Goal: Task Accomplishment & Management: Complete application form

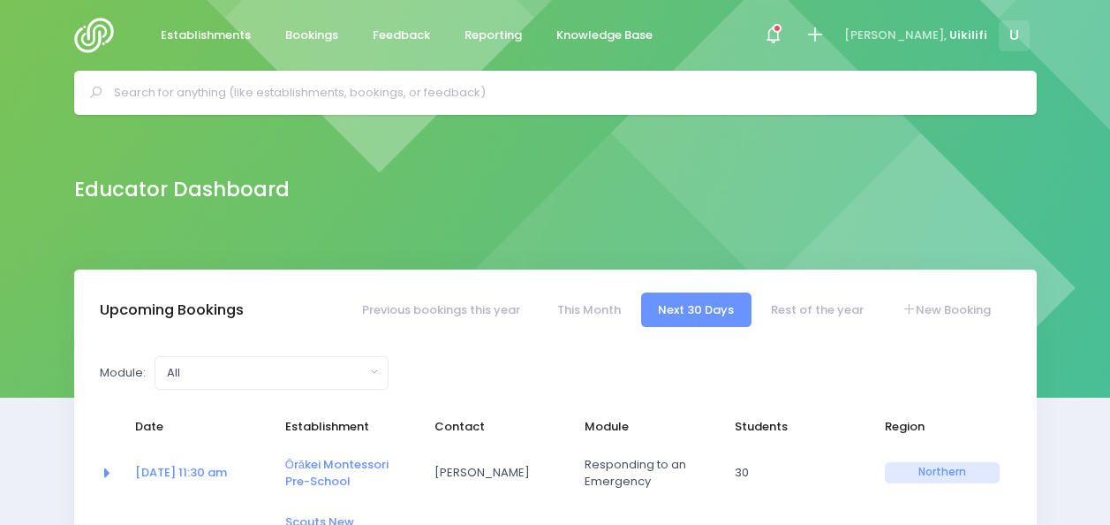
select select "5"
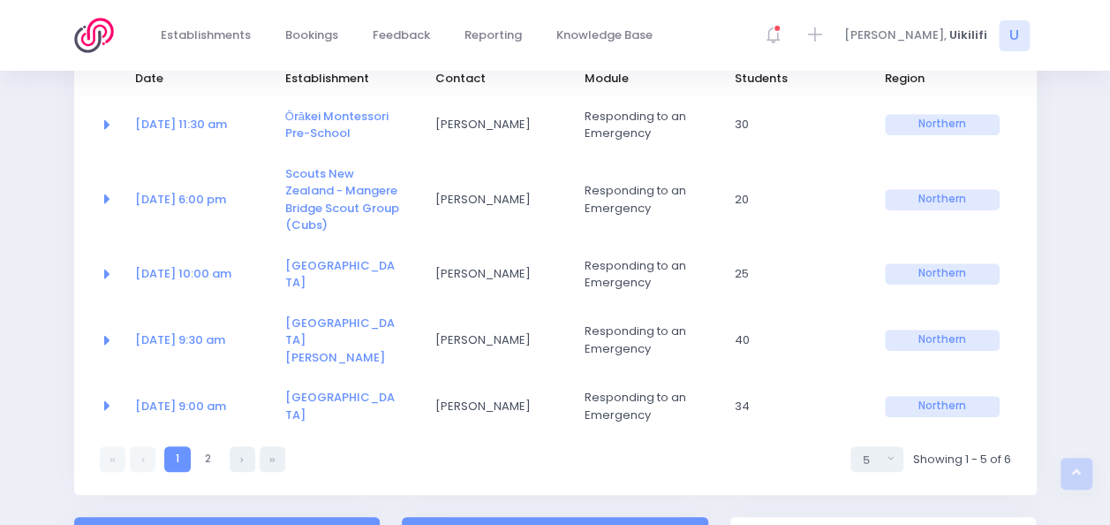
scroll to position [352, 0]
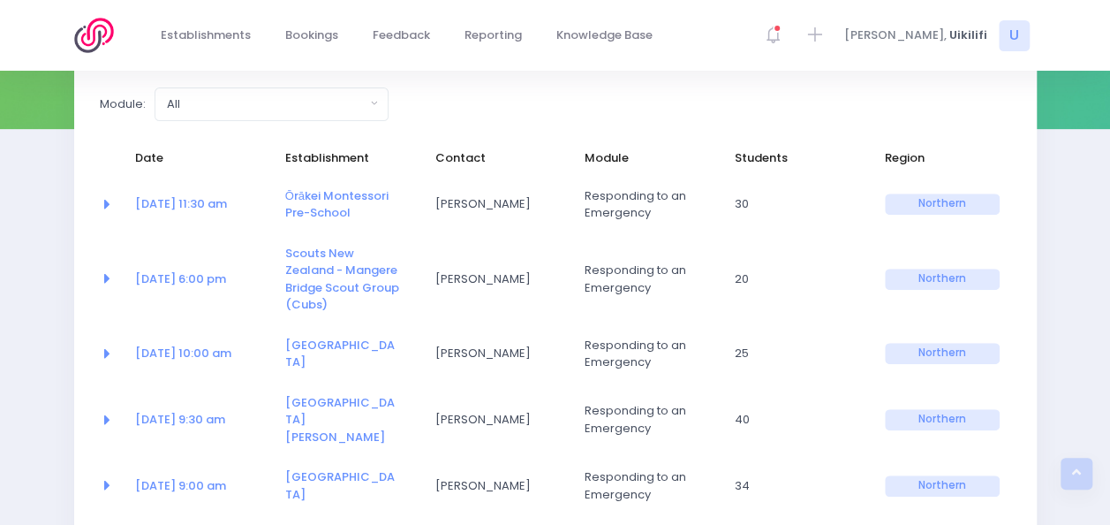
click at [465, 200] on span "[PERSON_NAME]" at bounding box center [492, 204] width 115 height 18
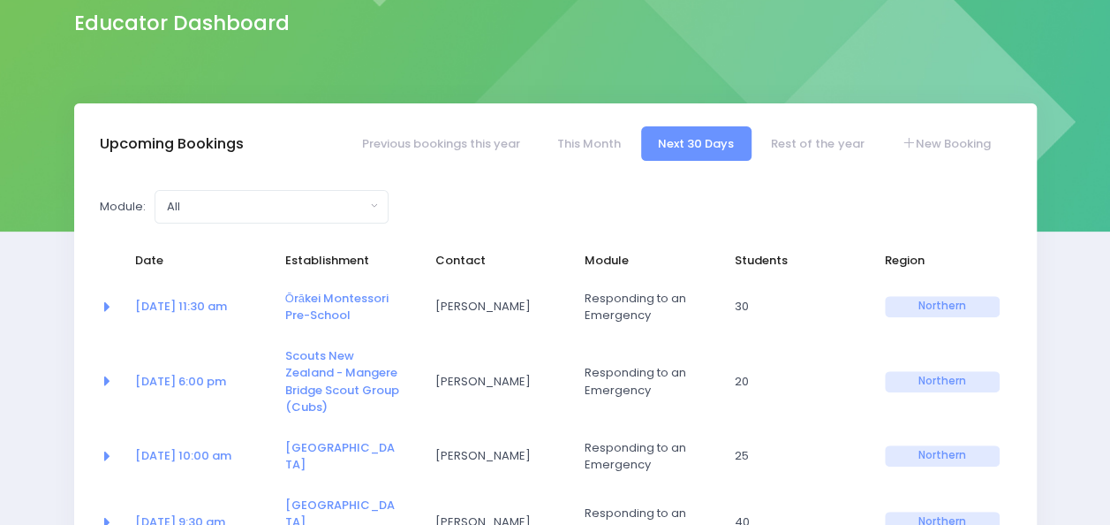
scroll to position [164, 0]
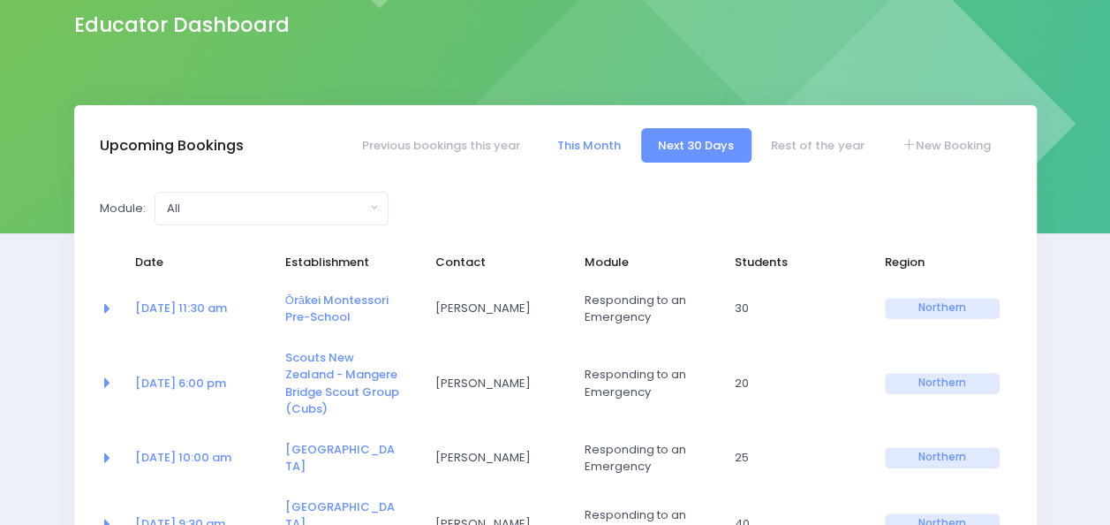
click at [613, 138] on link "This Month" at bounding box center [589, 145] width 98 height 34
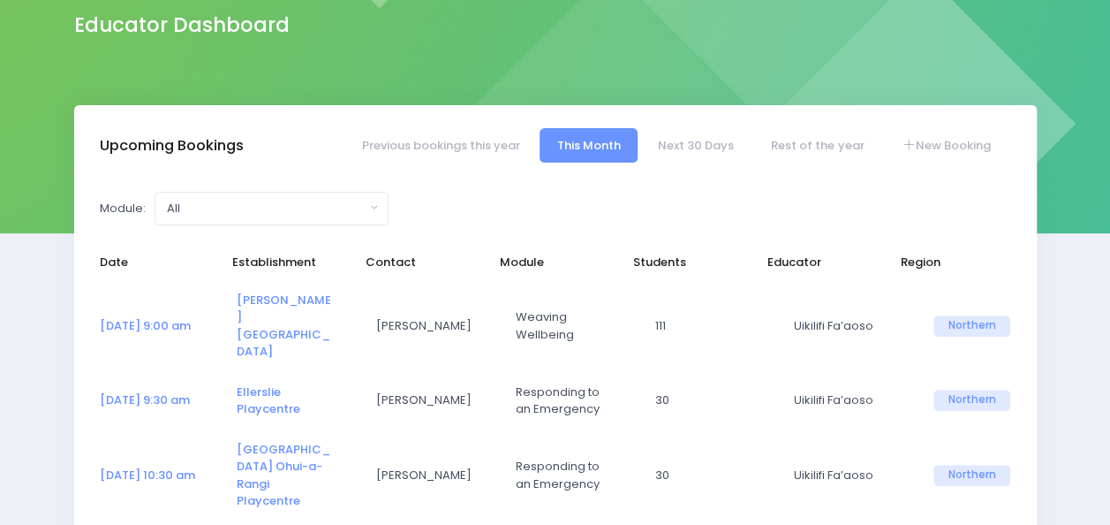
select select "5"
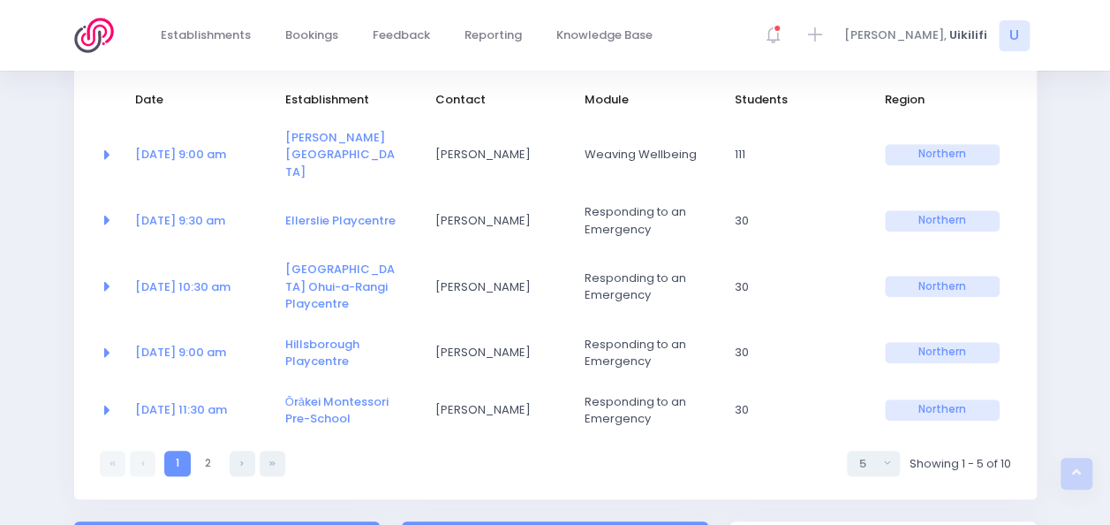
scroll to position [327, 0]
click at [240, 463] on icon at bounding box center [242, 463] width 4 height 0
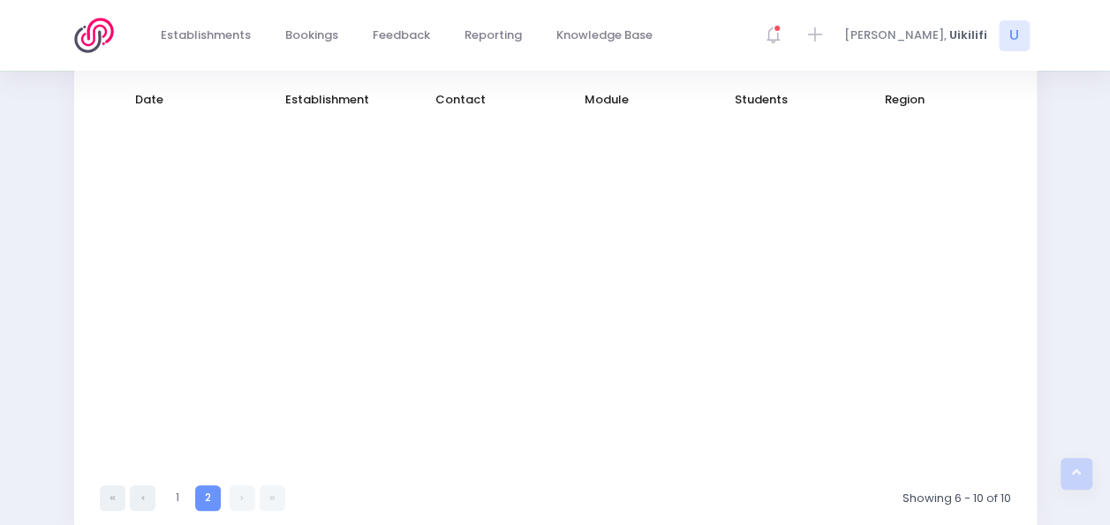
select select "5"
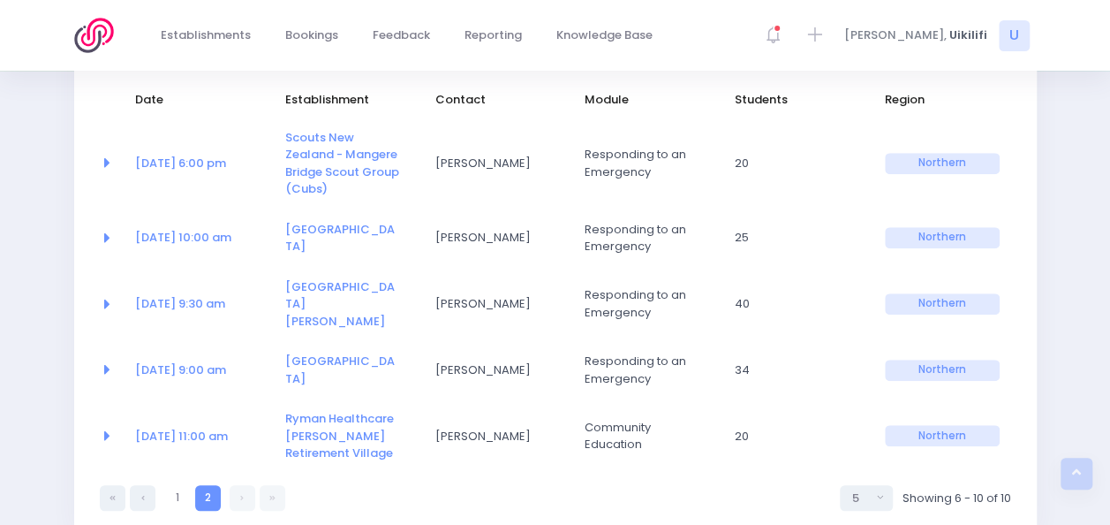
click at [244, 485] on link at bounding box center [243, 498] width 26 height 26
click at [276, 485] on link at bounding box center [273, 498] width 26 height 26
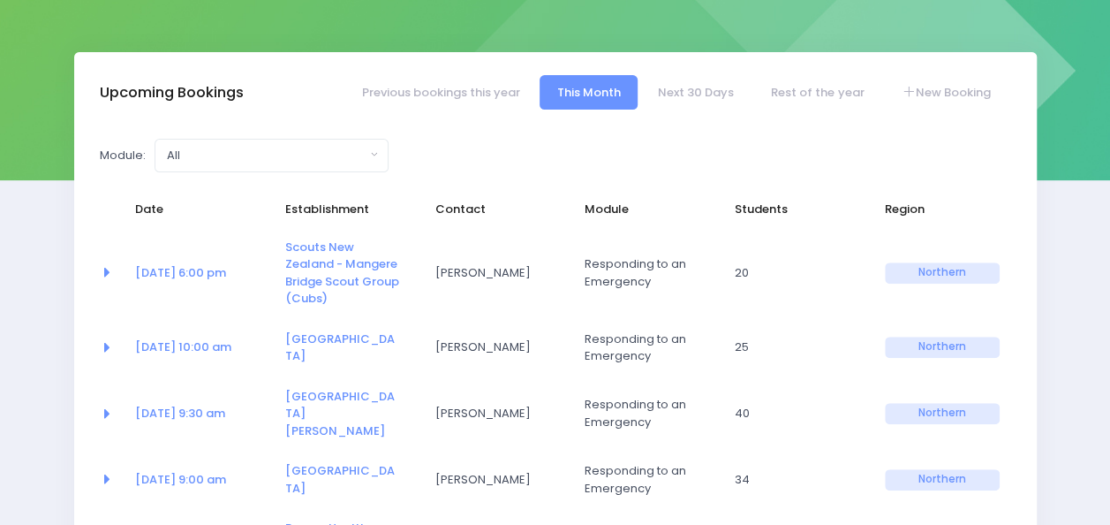
scroll to position [0, 0]
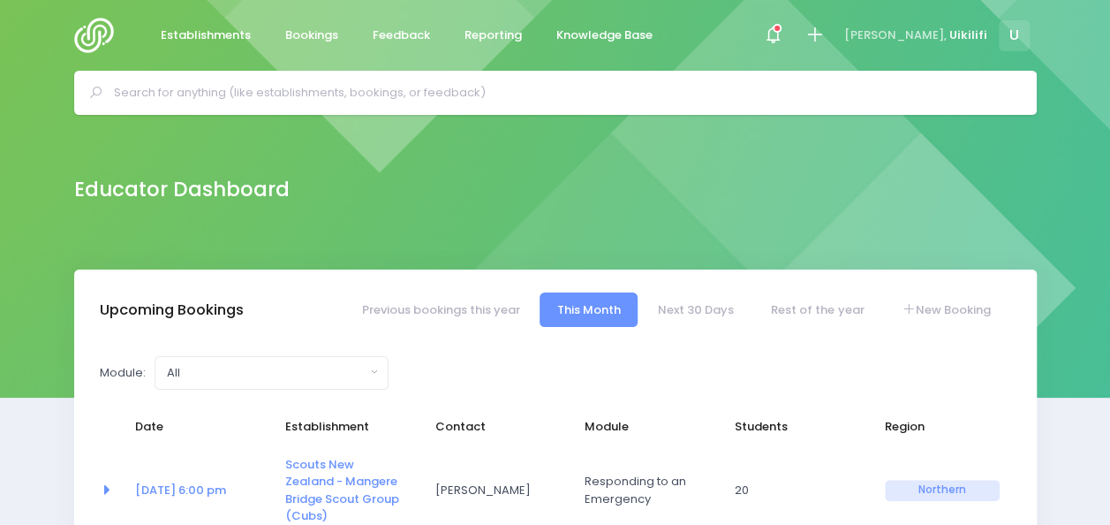
click at [208, 92] on input "text" at bounding box center [563, 92] width 898 height 26
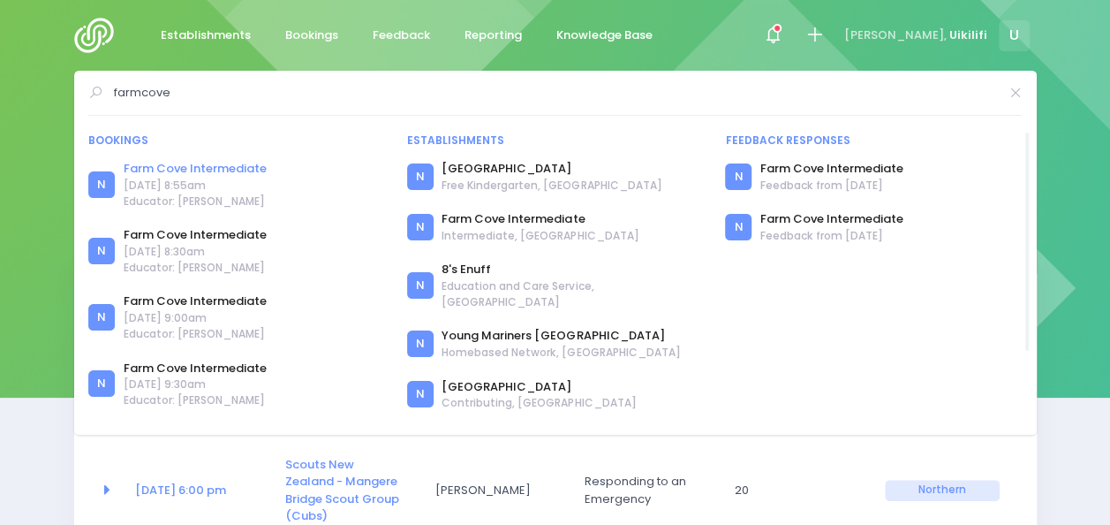
type input "farmcove"
click at [218, 170] on link "Farm Cove Intermediate" at bounding box center [195, 169] width 143 height 18
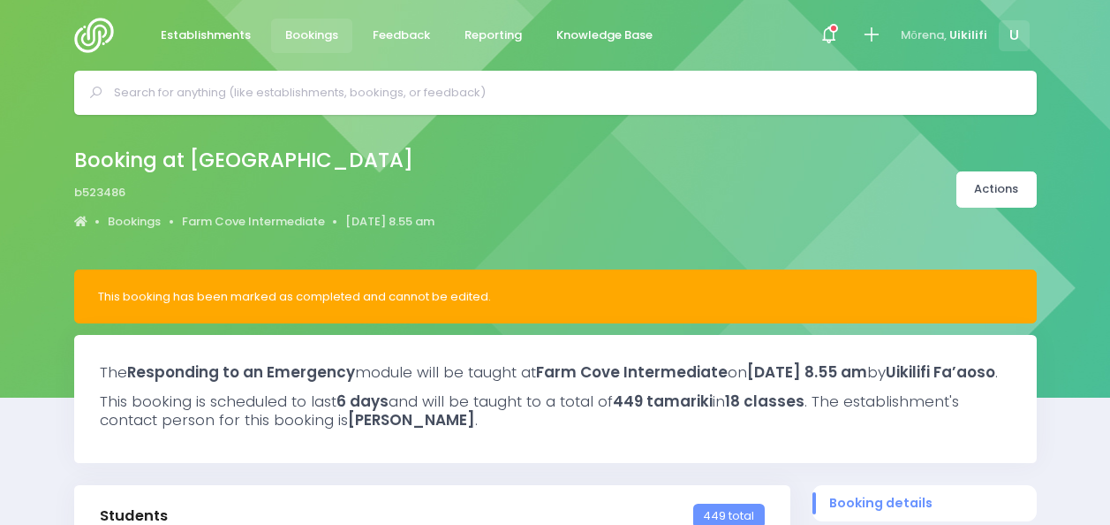
select select "5"
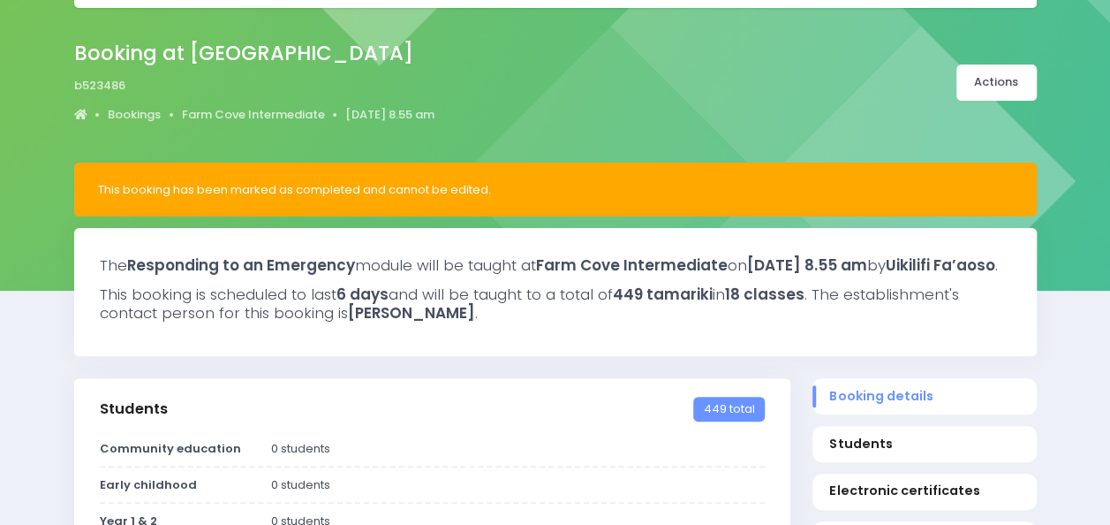
scroll to position [106, 0]
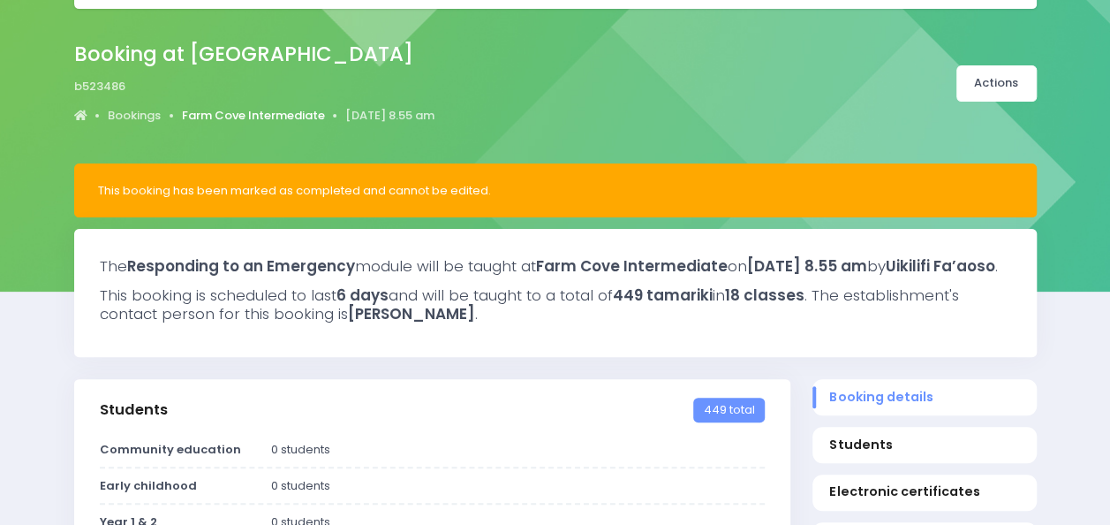
click at [232, 114] on link "Farm Cove Intermediate" at bounding box center [253, 116] width 143 height 18
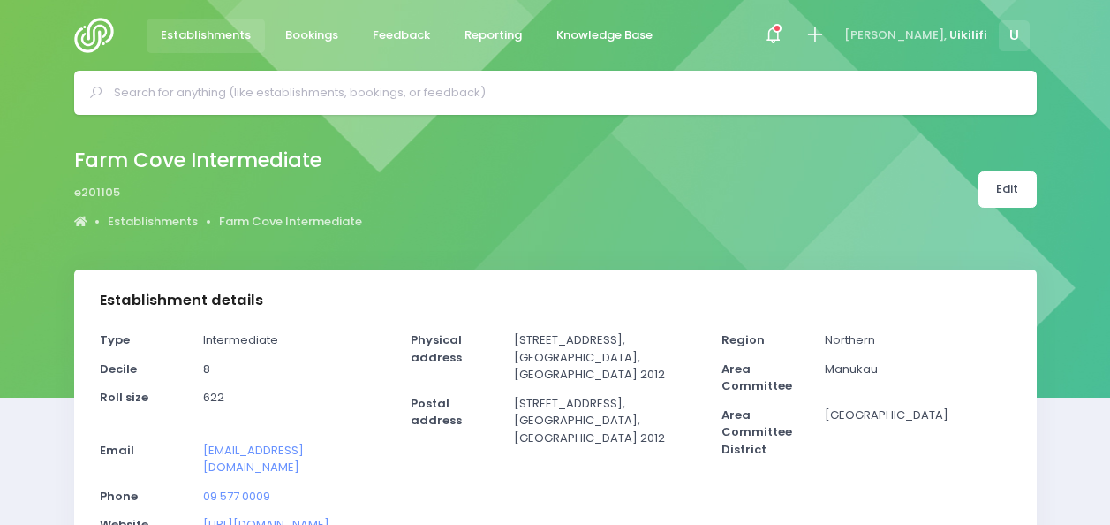
select select "5"
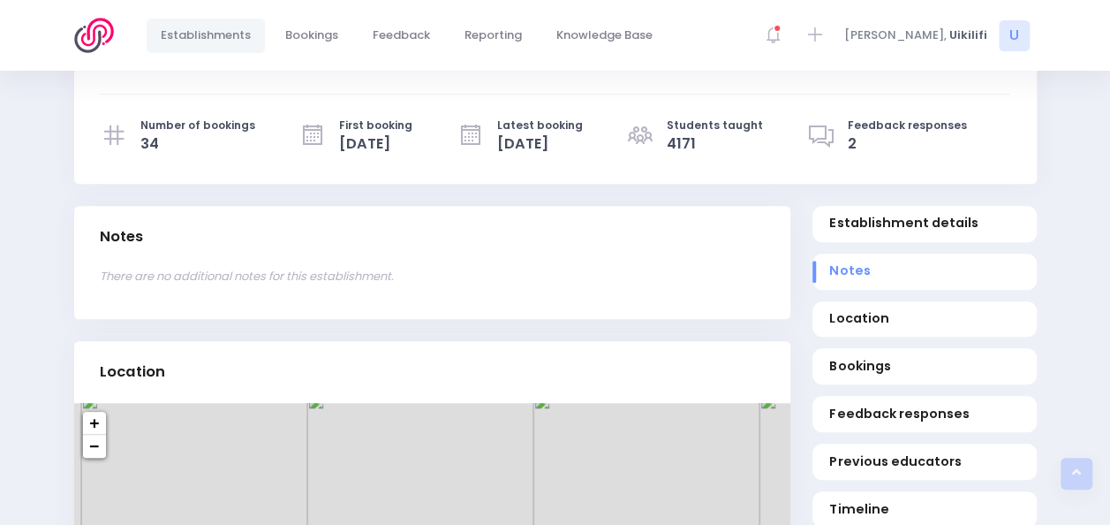
scroll to position [518, 0]
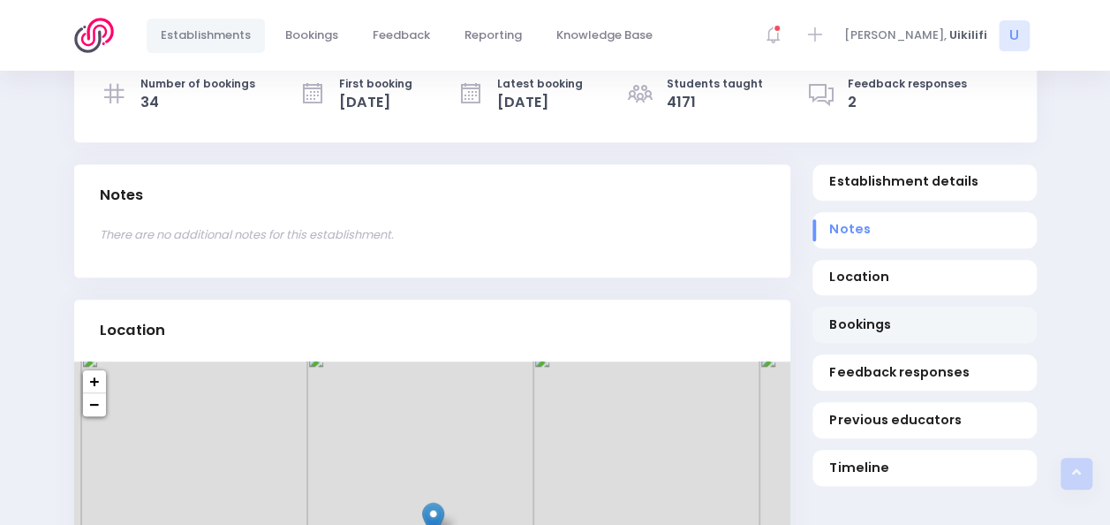
click at [855, 315] on span "Bookings" at bounding box center [924, 324] width 190 height 19
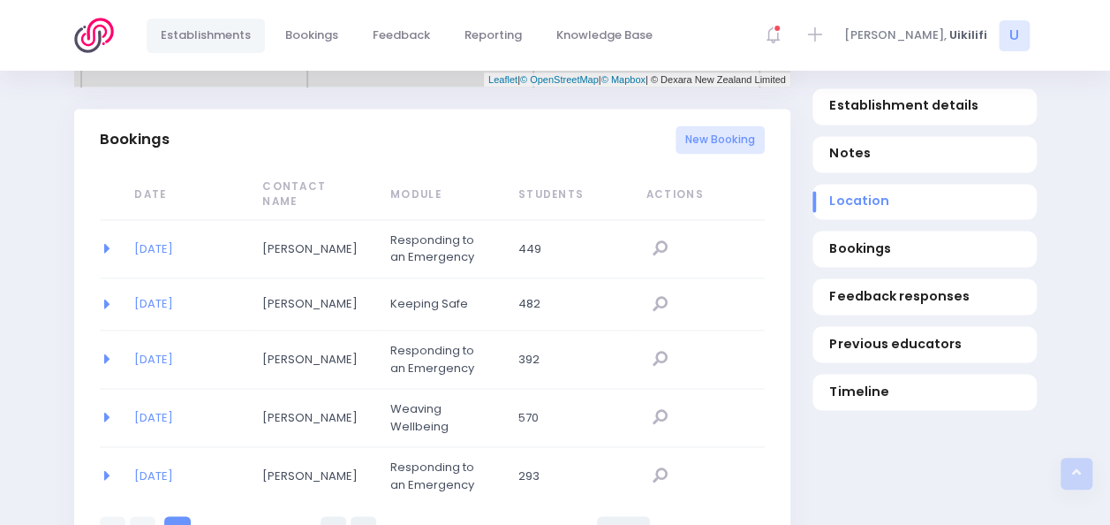
scroll to position [1148, 0]
click at [730, 124] on link "New Booking" at bounding box center [720, 138] width 89 height 29
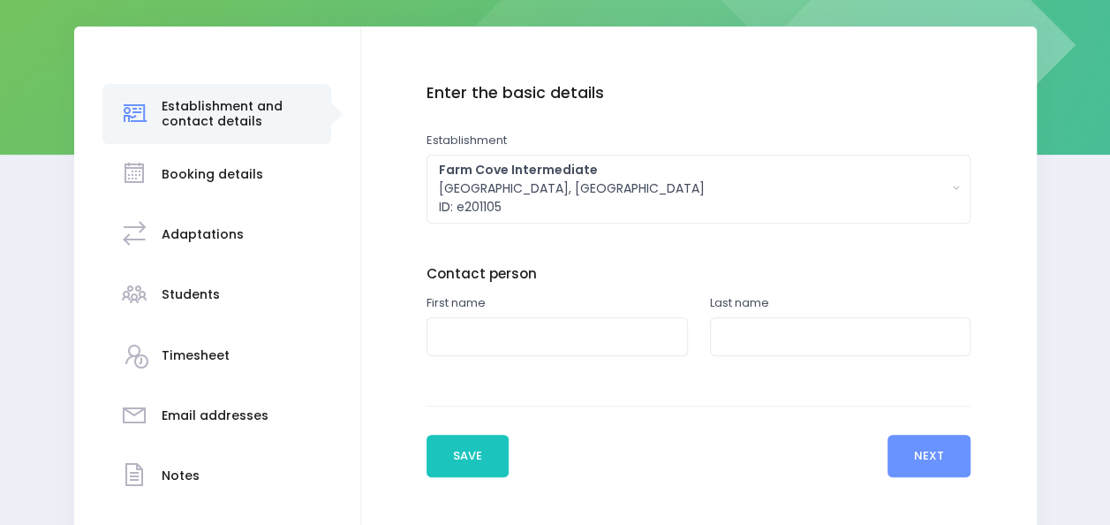
scroll to position [247, 0]
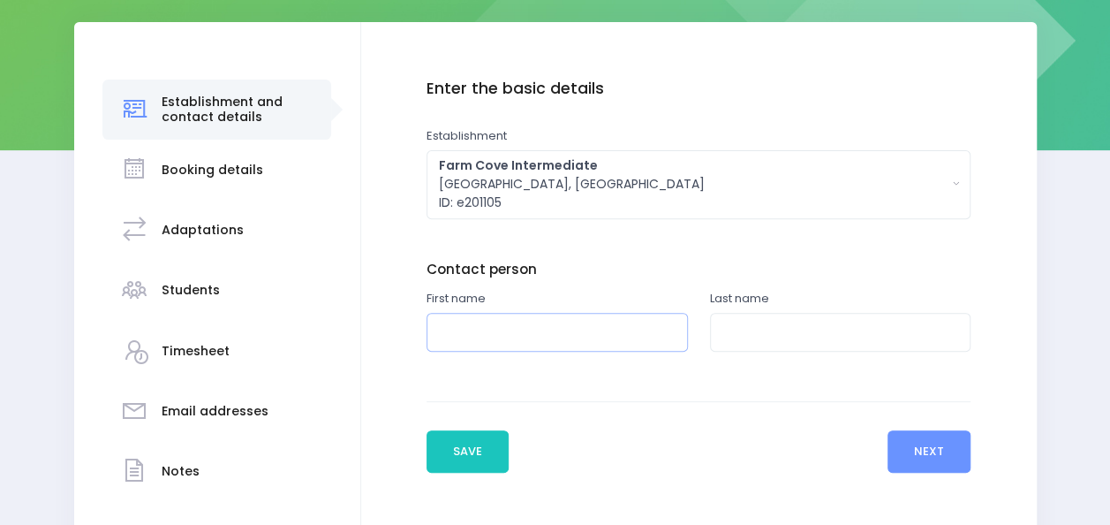
click at [530, 337] on input "text" at bounding box center [557, 333] width 261 height 40
type input "Jo"
type input "Brown"
type input "Jo"
click at [644, 246] on div "Enter the basic details Establishment Select one... 'Api Fakakoloa 'Api Fakakol…" at bounding box center [699, 232] width 544 height 306
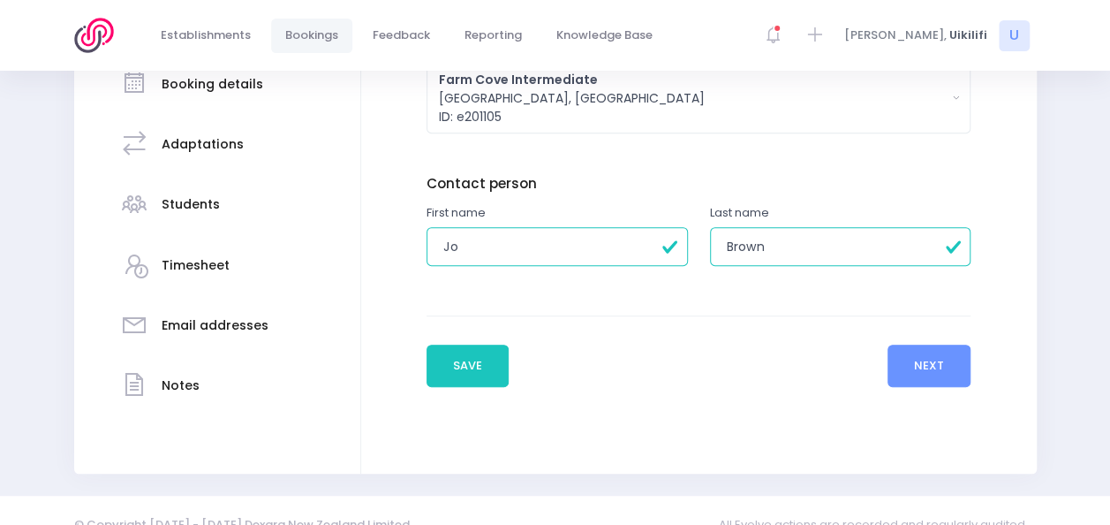
scroll to position [360, 0]
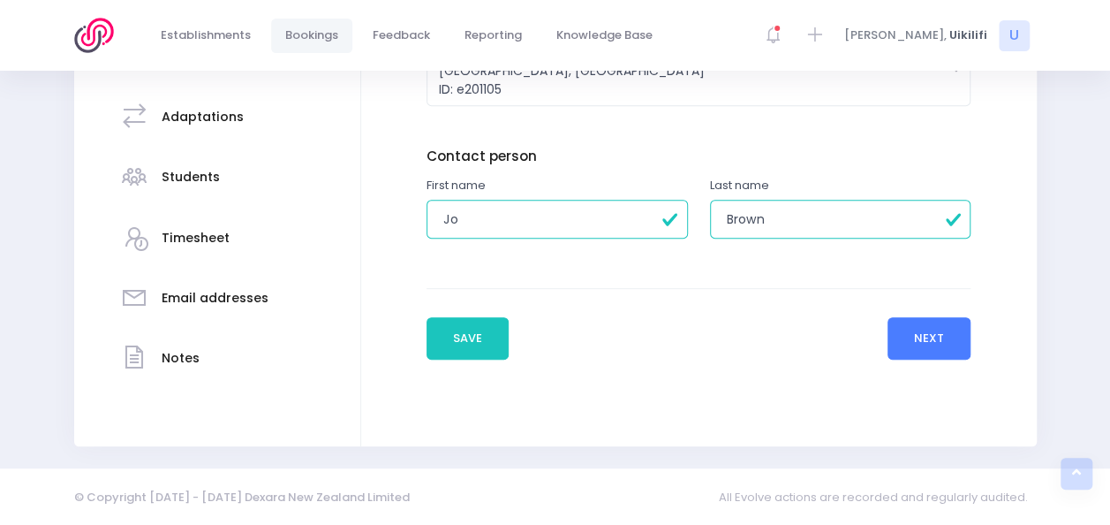
click at [925, 341] on button "Next" at bounding box center [930, 338] width 84 height 42
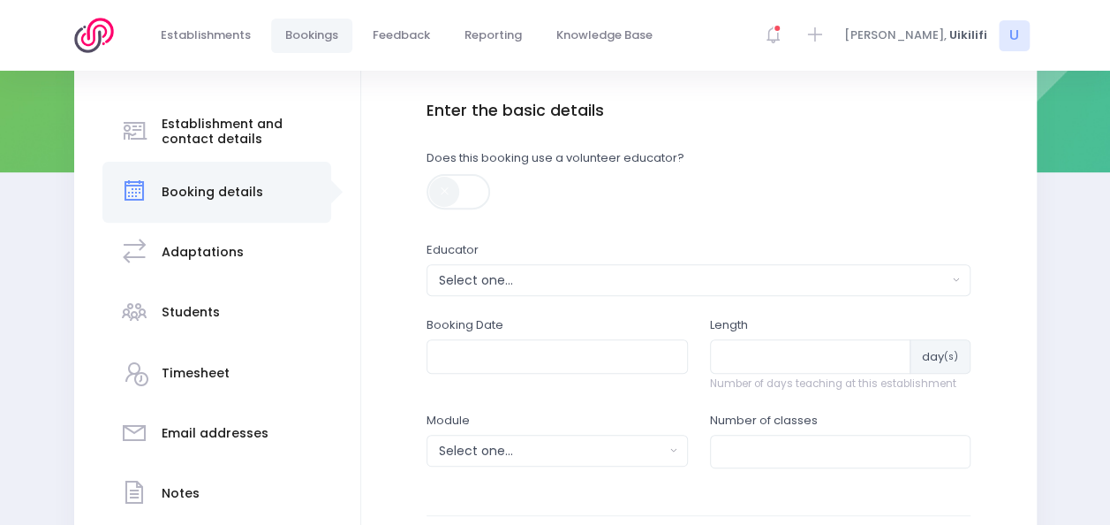
scroll to position [345, 0]
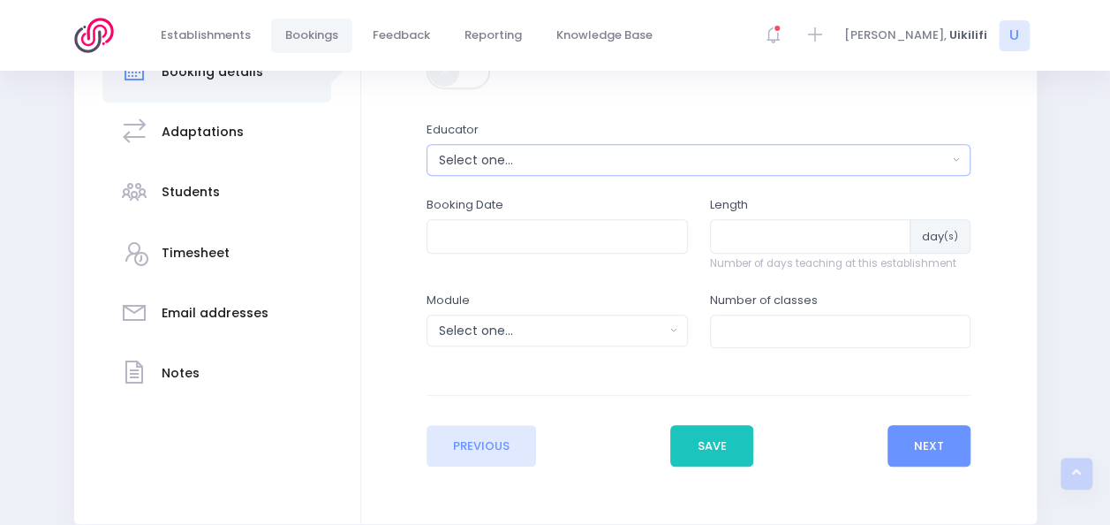
click at [557, 161] on div "Select one..." at bounding box center [693, 160] width 509 height 19
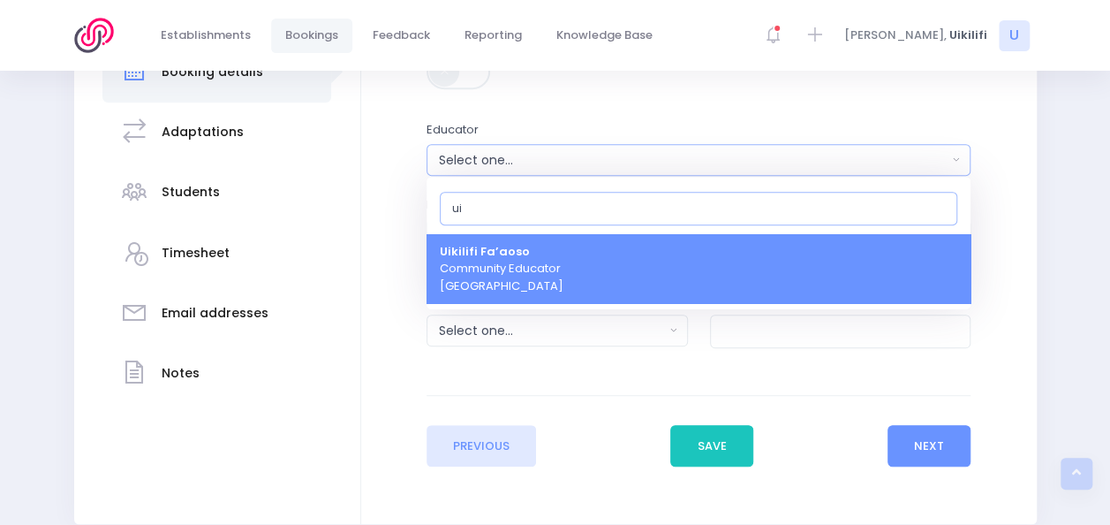
type input "ui"
click at [572, 270] on link "Uikilifi Fa’aoso Community Educator Northern Region" at bounding box center [699, 269] width 544 height 70
select select "321150"
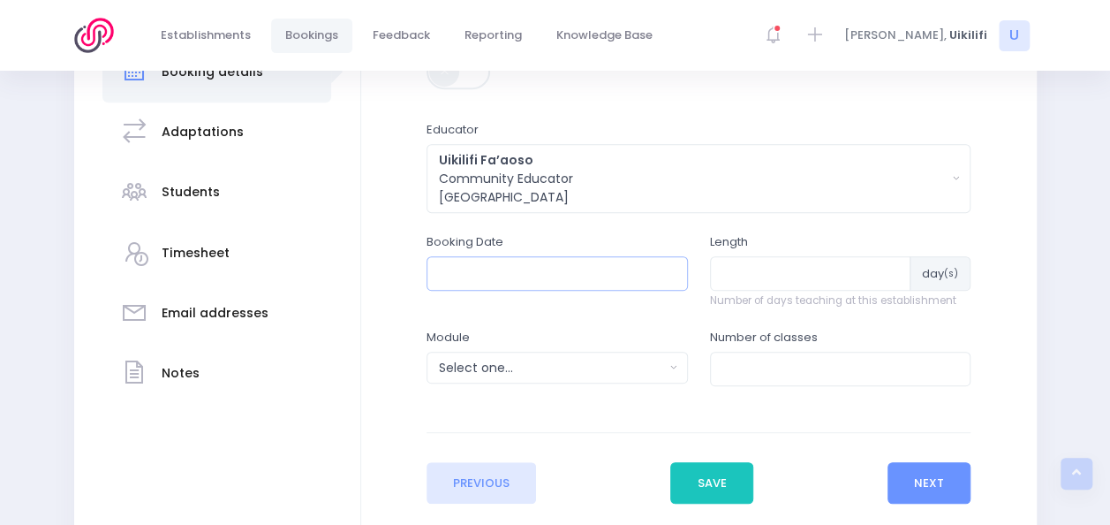
click at [594, 285] on input "text" at bounding box center [557, 273] width 261 height 34
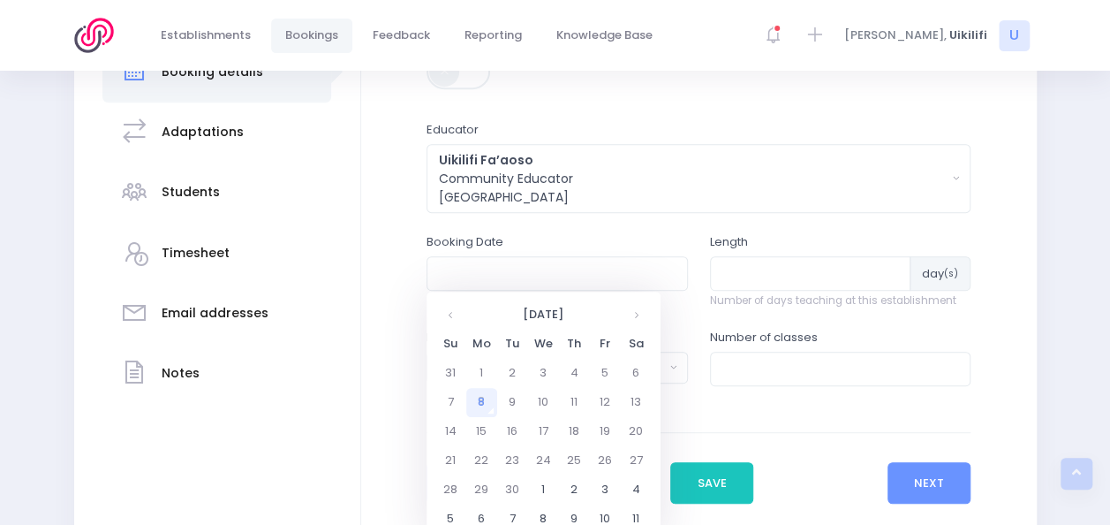
click at [486, 397] on td "8" at bounding box center [481, 402] width 31 height 29
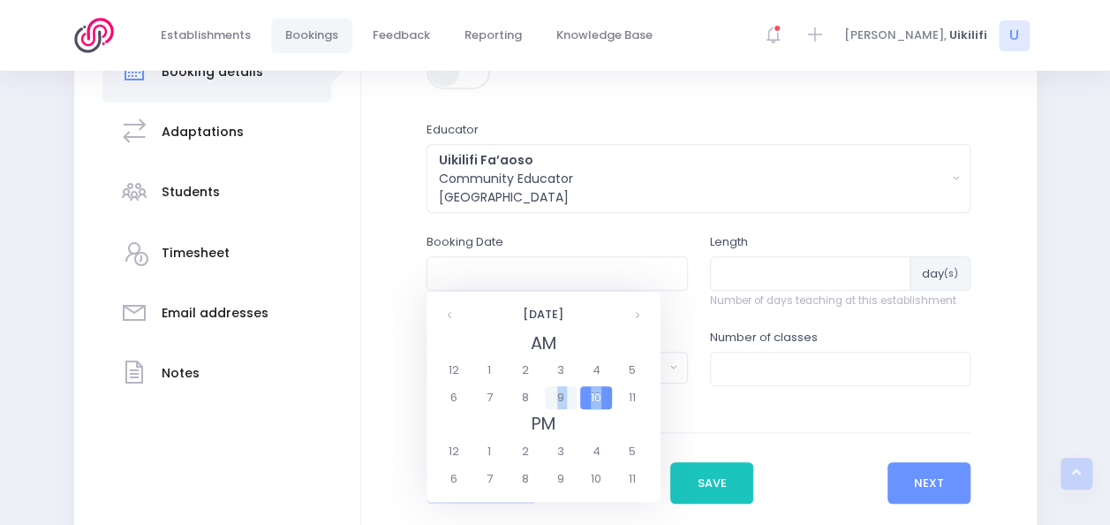
drag, startPoint x: 600, startPoint y: 394, endPoint x: 560, endPoint y: 395, distance: 39.8
click at [560, 395] on fieldset "AM 12 1 2 3 4 5 6 7 8 9 10 11" at bounding box center [543, 370] width 215 height 81
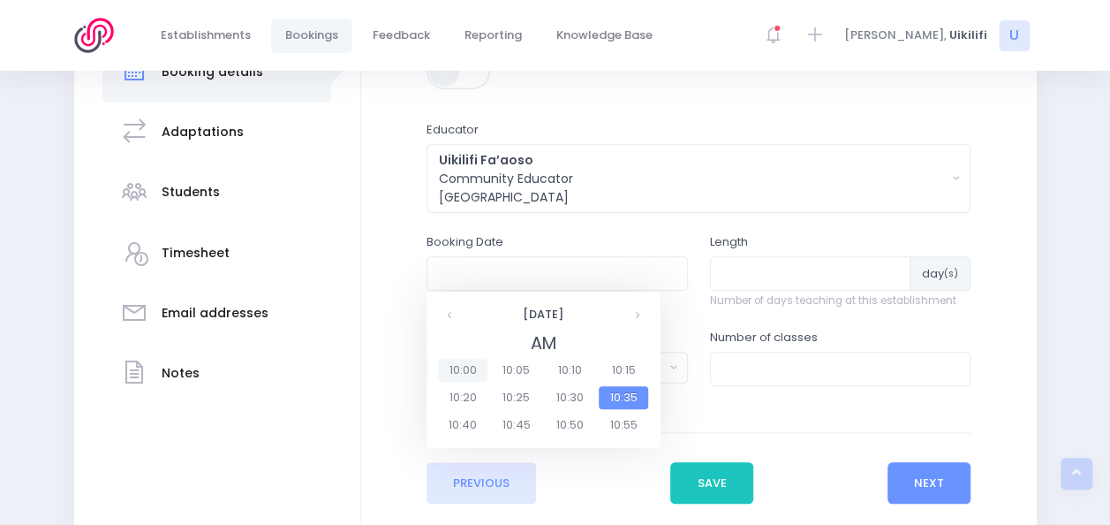
click at [475, 364] on span "10:00" at bounding box center [462, 370] width 49 height 23
type input "08/09/2025 10:00 AM"
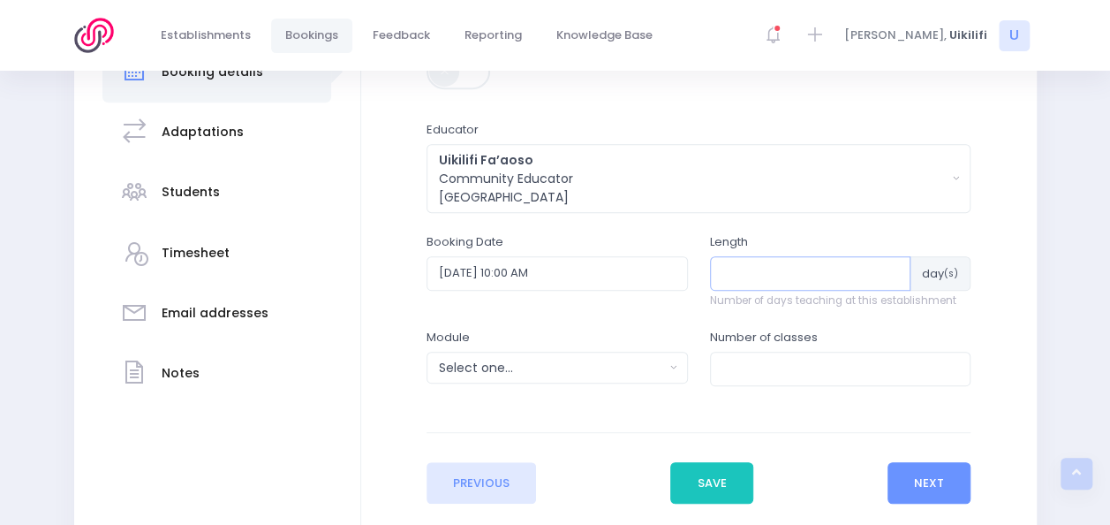
click at [760, 263] on input "number" at bounding box center [810, 273] width 201 height 34
type input "2"
click at [658, 368] on div "Select one..." at bounding box center [551, 368] width 225 height 19
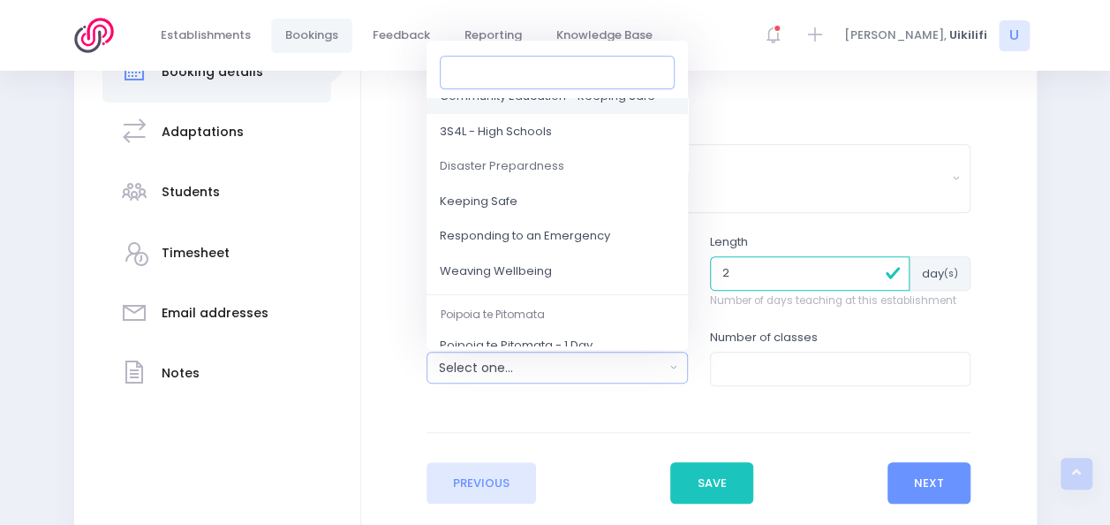
scroll to position [152, 0]
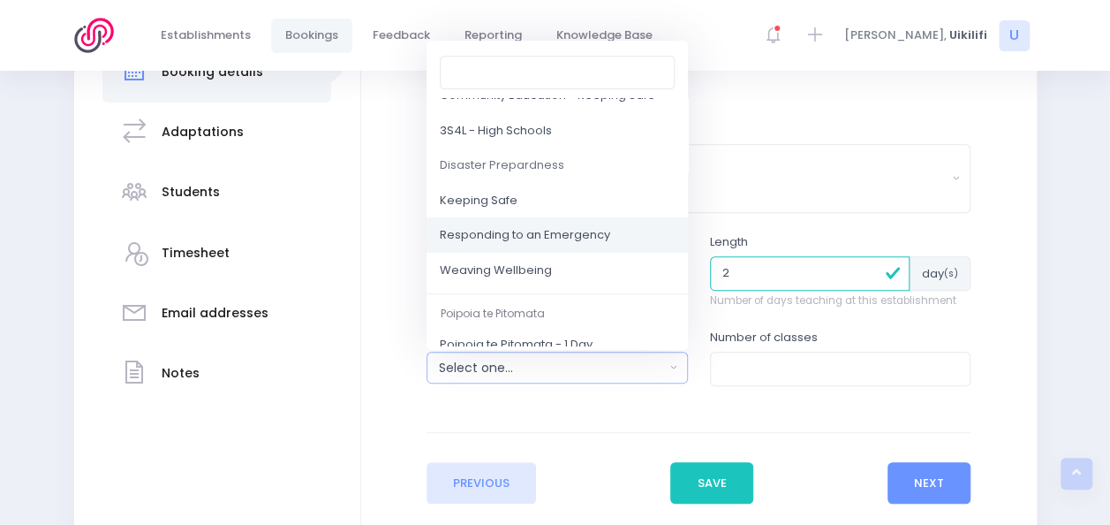
click at [585, 235] on span "Responding to an Emergency" at bounding box center [525, 236] width 170 height 18
select select "Responding to an Emergency"
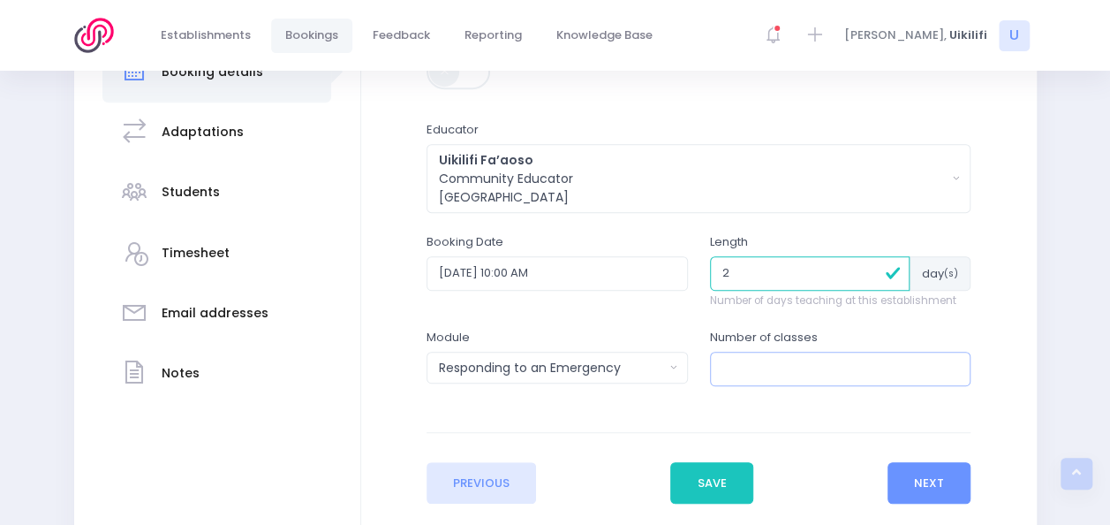
click at [793, 364] on input "number" at bounding box center [840, 369] width 261 height 34
type input "6"
click at [933, 483] on button "Next" at bounding box center [930, 483] width 84 height 42
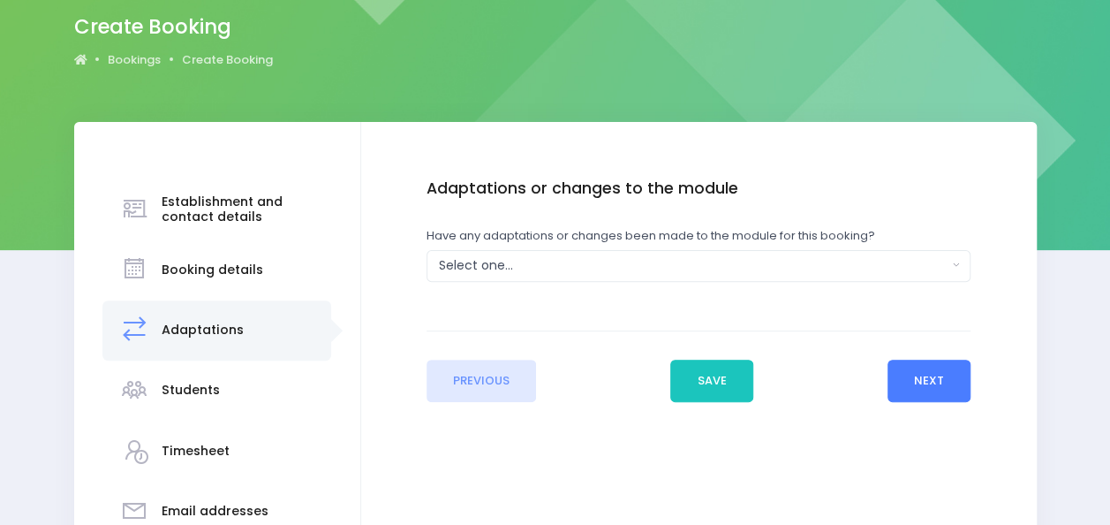
scroll to position [148, 0]
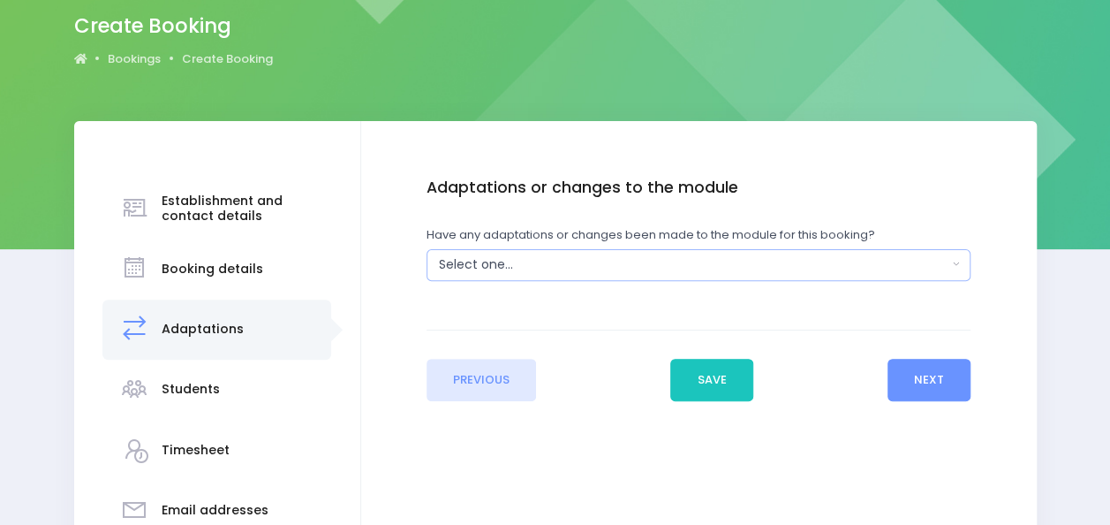
click at [805, 263] on div "Select one..." at bounding box center [693, 264] width 509 height 19
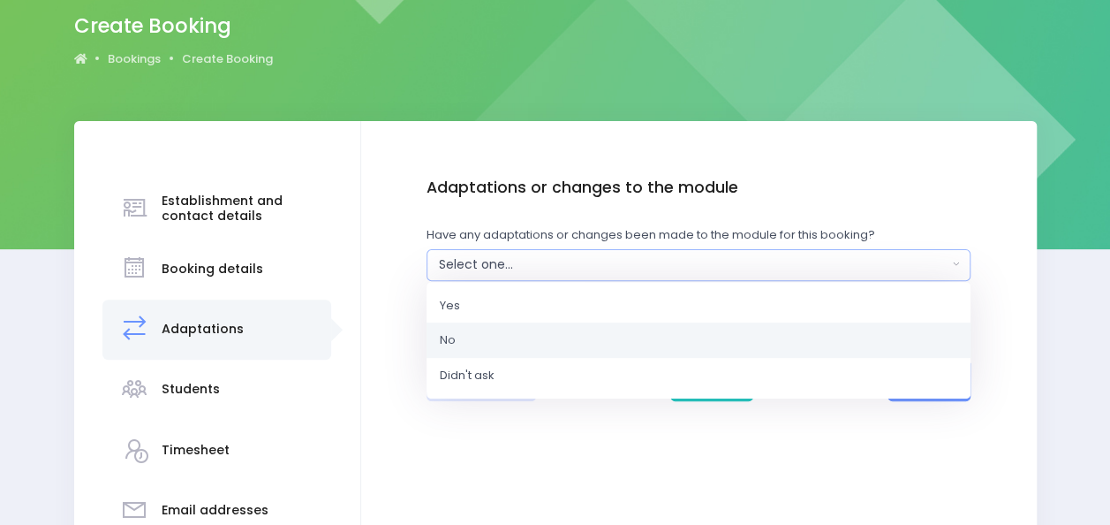
click at [685, 344] on link "No" at bounding box center [699, 339] width 544 height 35
select select "No"
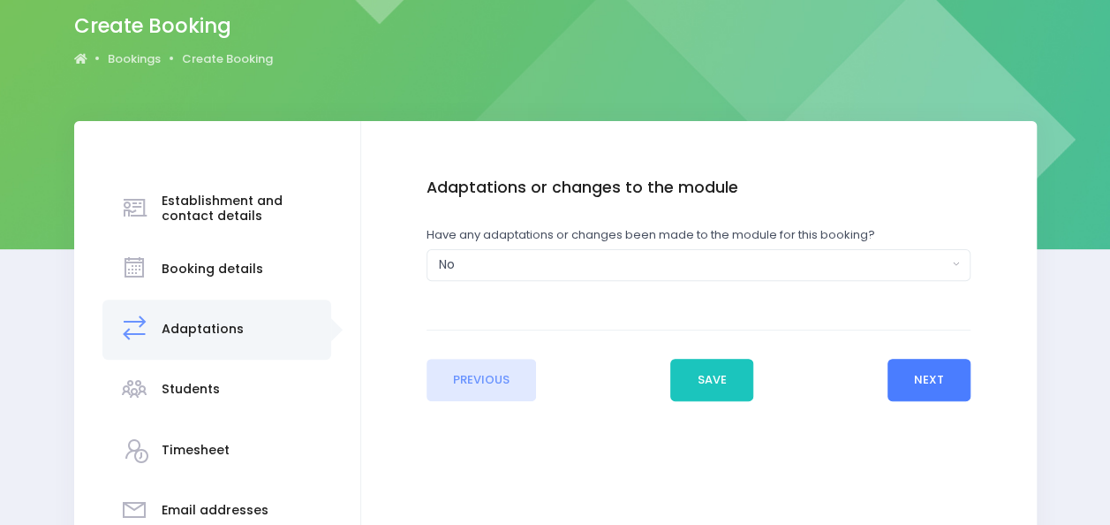
click at [939, 388] on button "Next" at bounding box center [930, 380] width 84 height 42
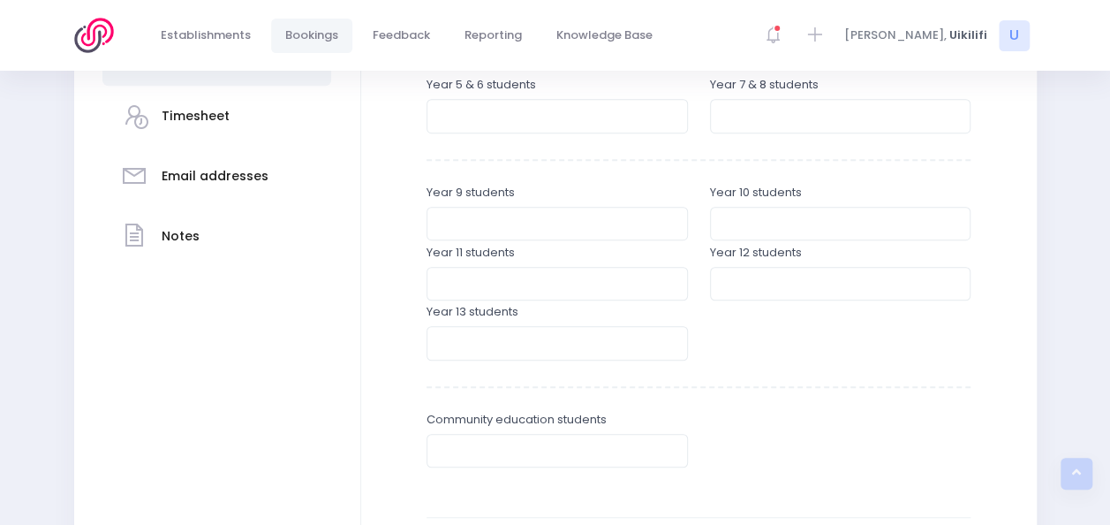
scroll to position [483, 0]
click at [762, 112] on input "number" at bounding box center [840, 115] width 261 height 34
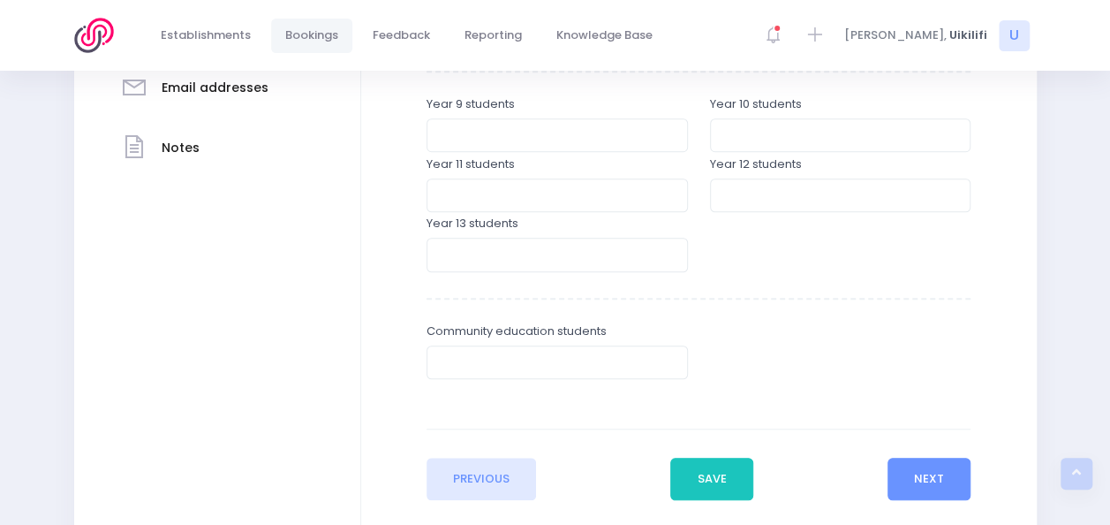
scroll to position [681, 0]
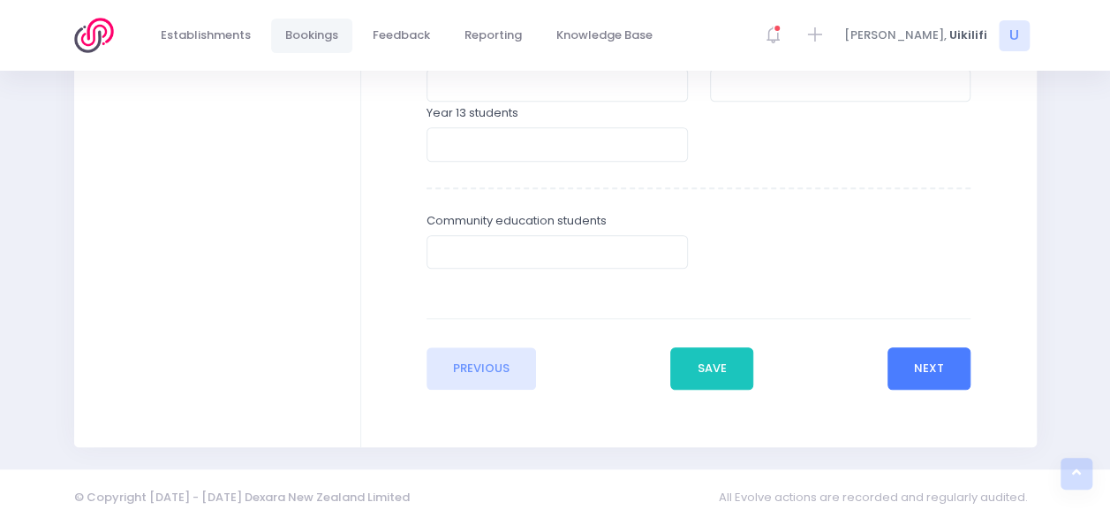
type input "170"
click at [912, 374] on button "Next" at bounding box center [930, 368] width 84 height 42
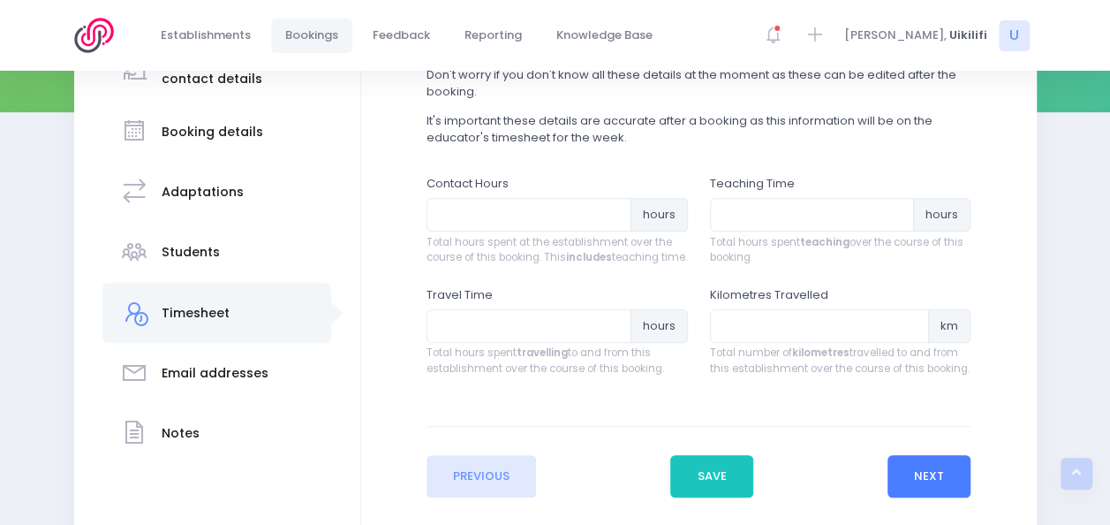
scroll to position [358, 0]
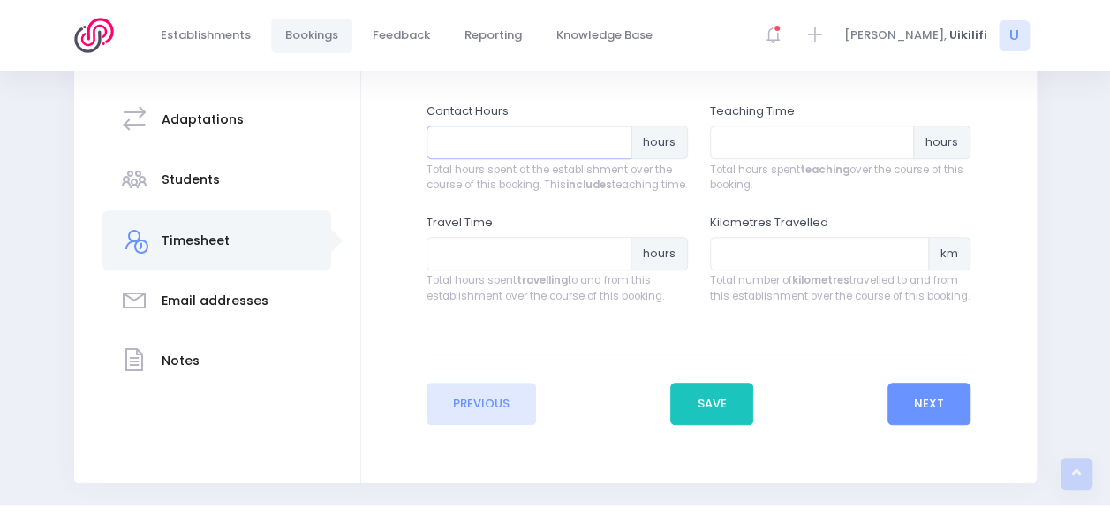
click at [502, 142] on input "number" at bounding box center [529, 142] width 205 height 34
type input "12"
click at [735, 132] on input "number" at bounding box center [812, 142] width 205 height 34
type input "12"
click at [931, 415] on button "Next" at bounding box center [930, 403] width 84 height 42
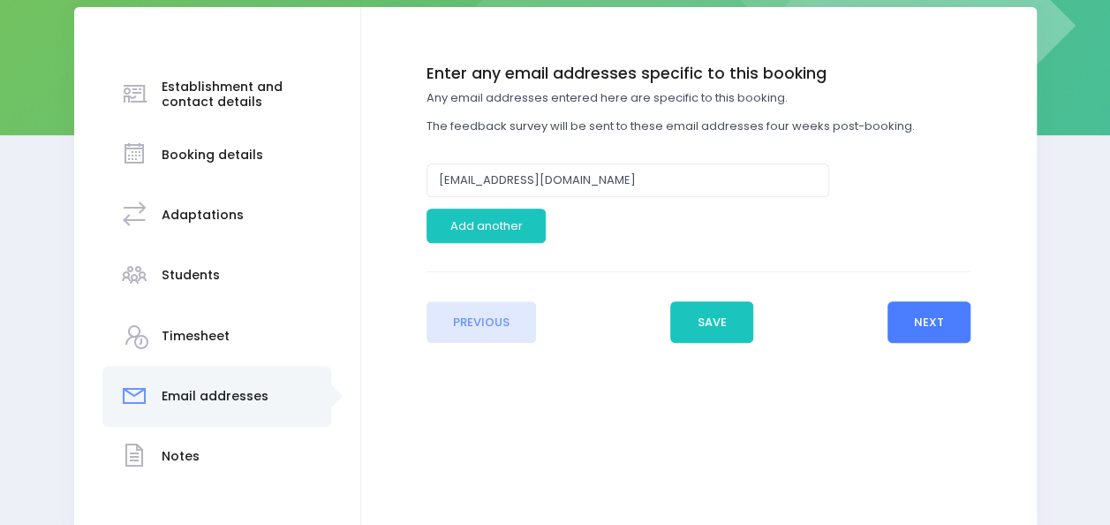
scroll to position [263, 0]
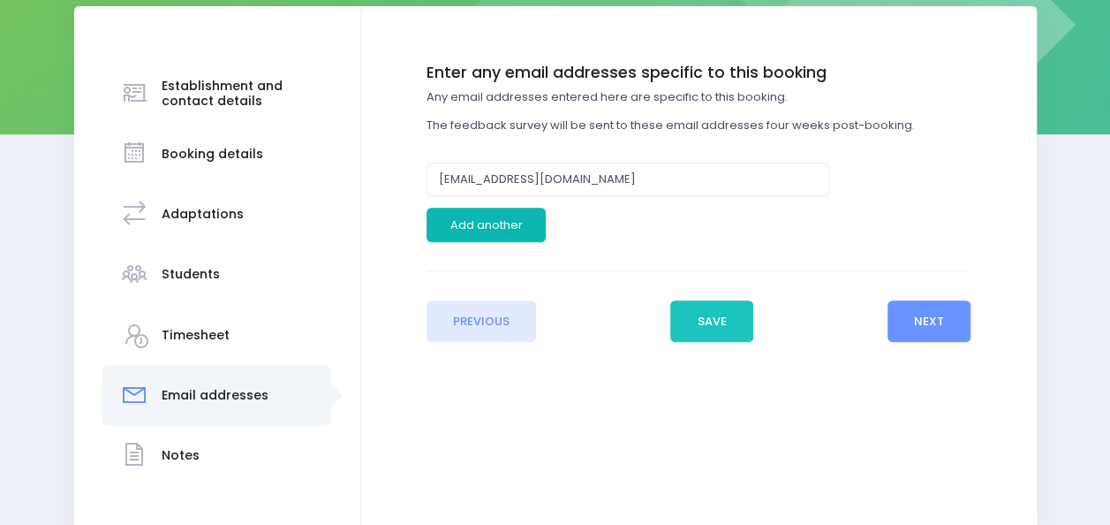
click at [507, 231] on button "Add another" at bounding box center [486, 225] width 119 height 34
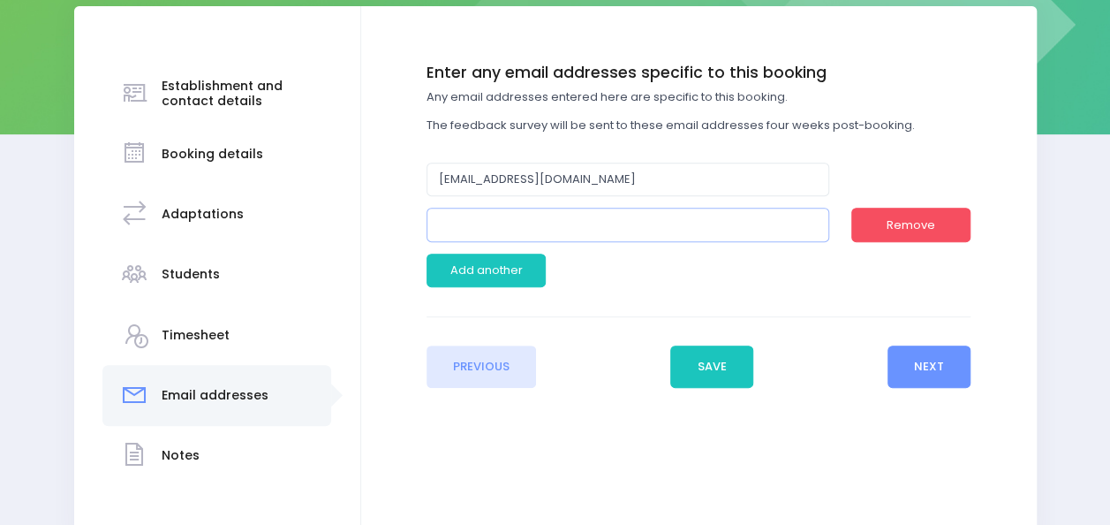
click at [507, 231] on input "email" at bounding box center [628, 225] width 403 height 34
type input "job@farmcove.school.nz"
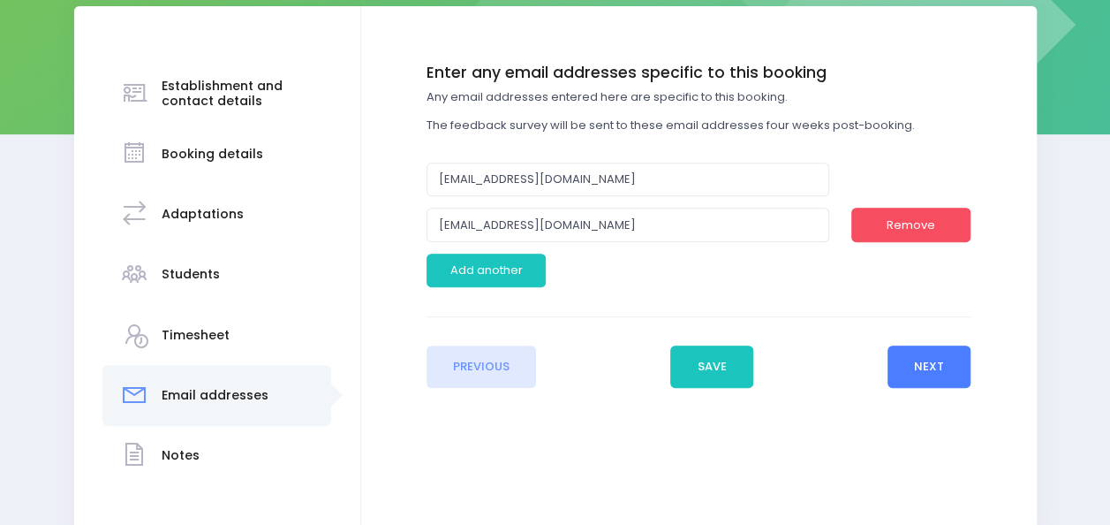
click at [942, 365] on button "Next" at bounding box center [930, 366] width 84 height 42
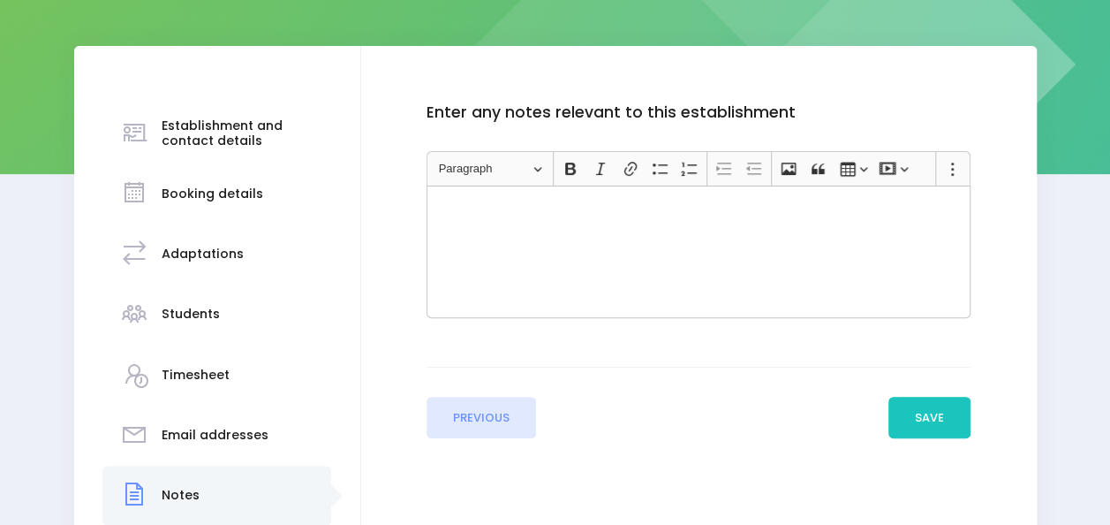
scroll to position [227, 0]
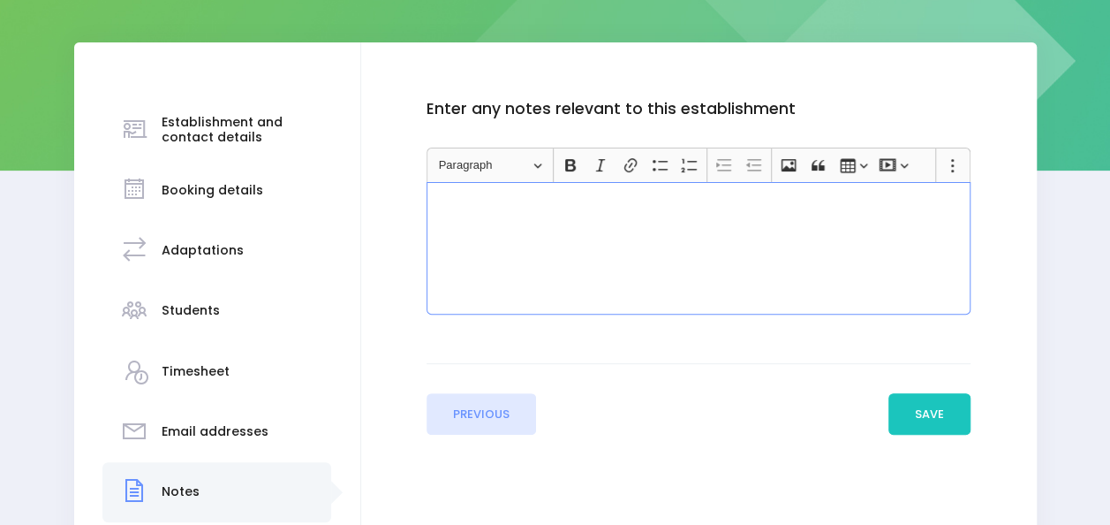
click at [777, 263] on div "Rich Text Editor, main" at bounding box center [699, 248] width 544 height 132
click at [945, 417] on button "Save" at bounding box center [930, 414] width 83 height 42
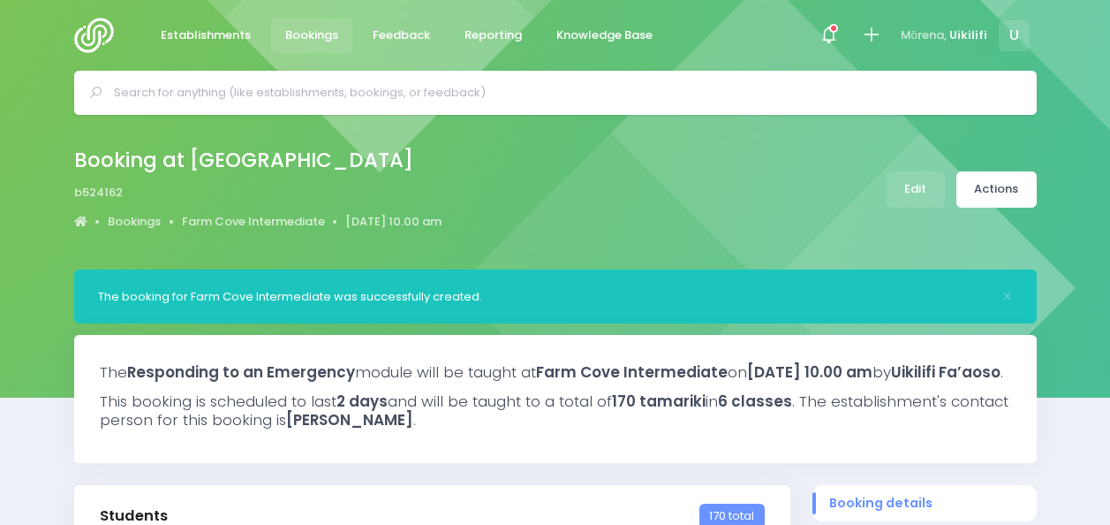
select select "5"
click at [992, 183] on link "Actions" at bounding box center [997, 189] width 80 height 36
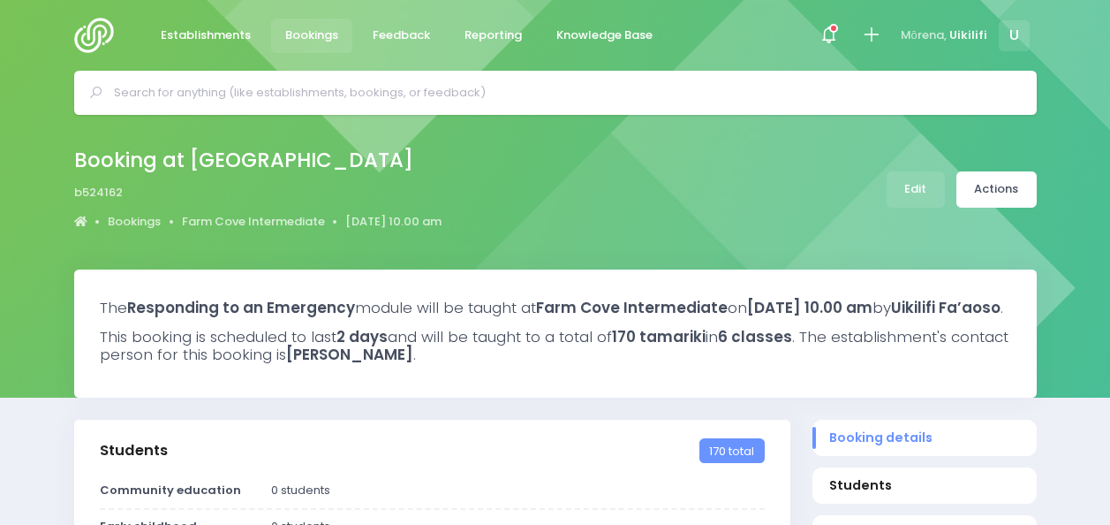
select select "5"
click at [983, 188] on link "Actions" at bounding box center [997, 189] width 80 height 36
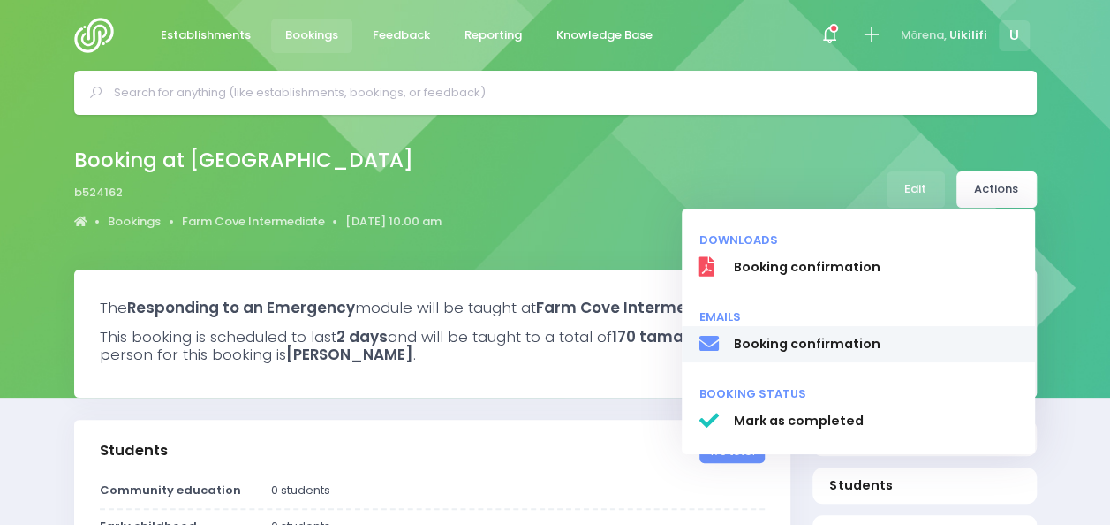
click at [828, 348] on span "Booking confirmation" at bounding box center [875, 344] width 284 height 19
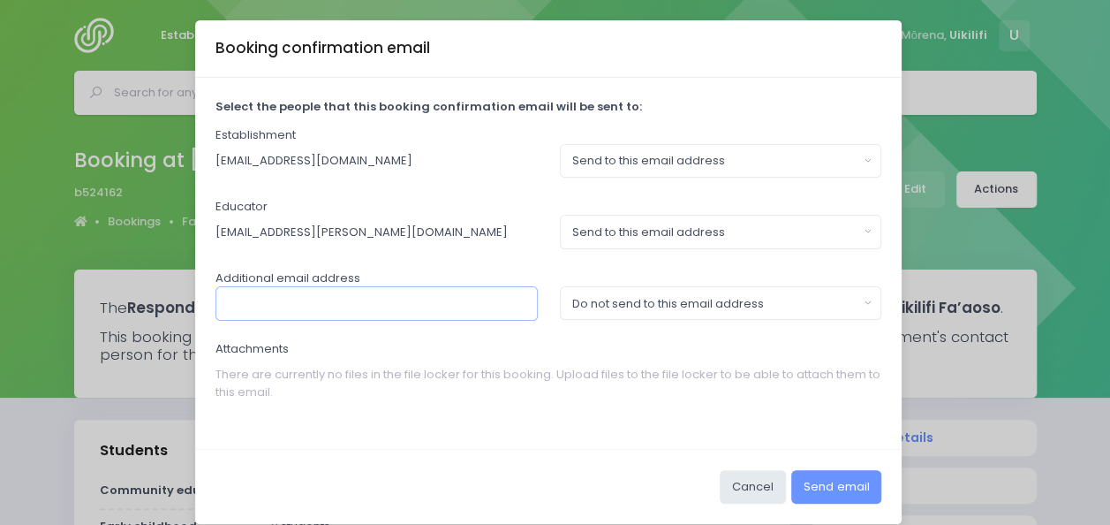
click at [430, 308] on input "text" at bounding box center [377, 303] width 322 height 34
type input "[EMAIL_ADDRESS][DOMAIN_NAME]"
click at [633, 290] on button "Do not send to this email address" at bounding box center [721, 303] width 322 height 34
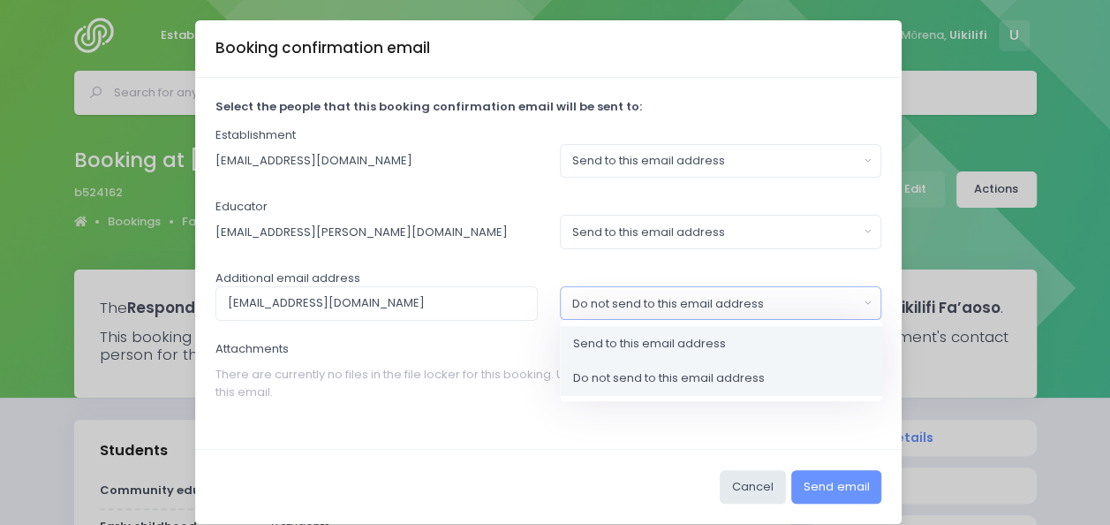
click at [636, 336] on span "Send to this email address" at bounding box center [649, 344] width 153 height 18
select select "send"
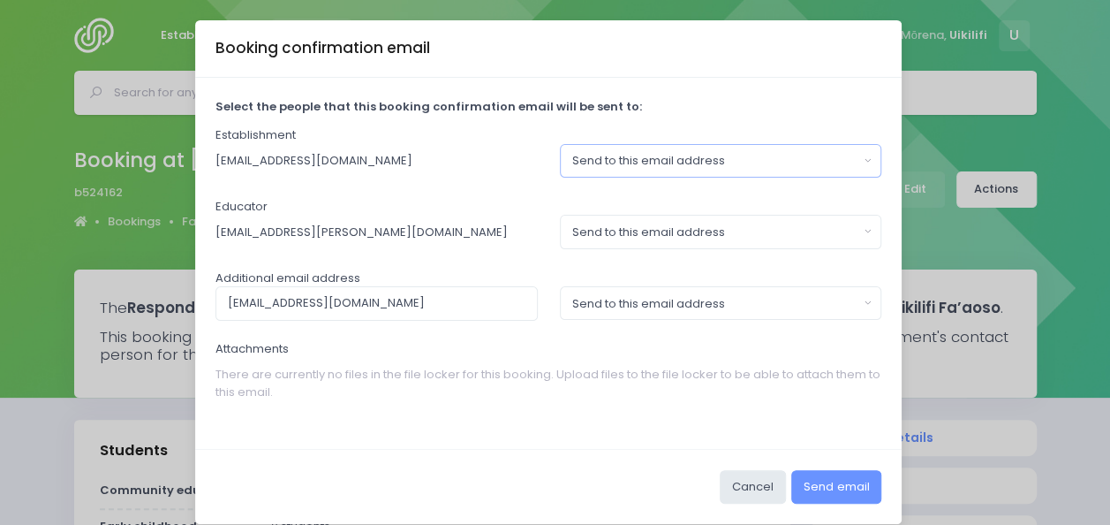
click at [783, 161] on div "Send to this email address" at bounding box center [715, 161] width 286 height 18
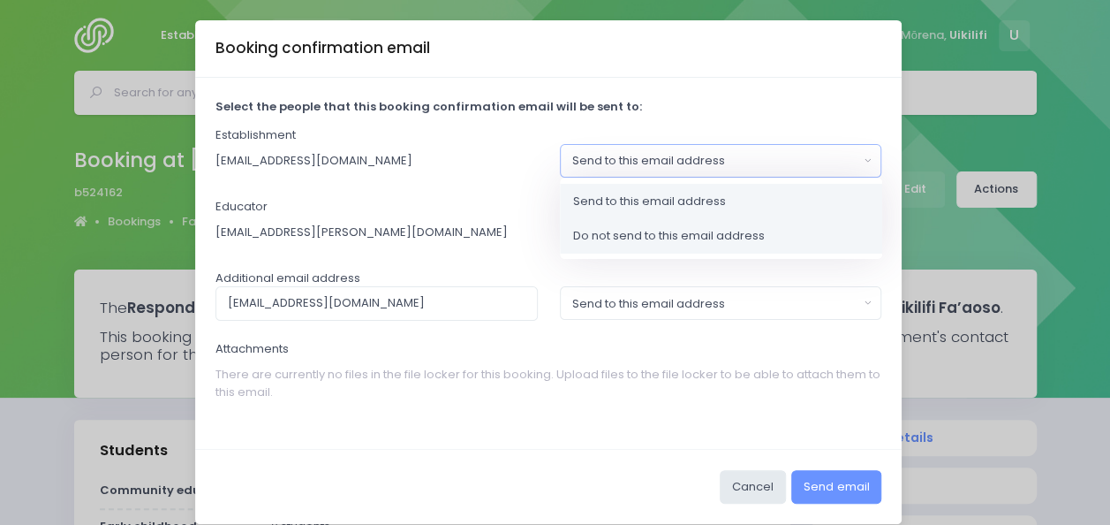
click at [730, 238] on span "Do not send to this email address" at bounding box center [669, 236] width 192 height 18
select select "no_email"
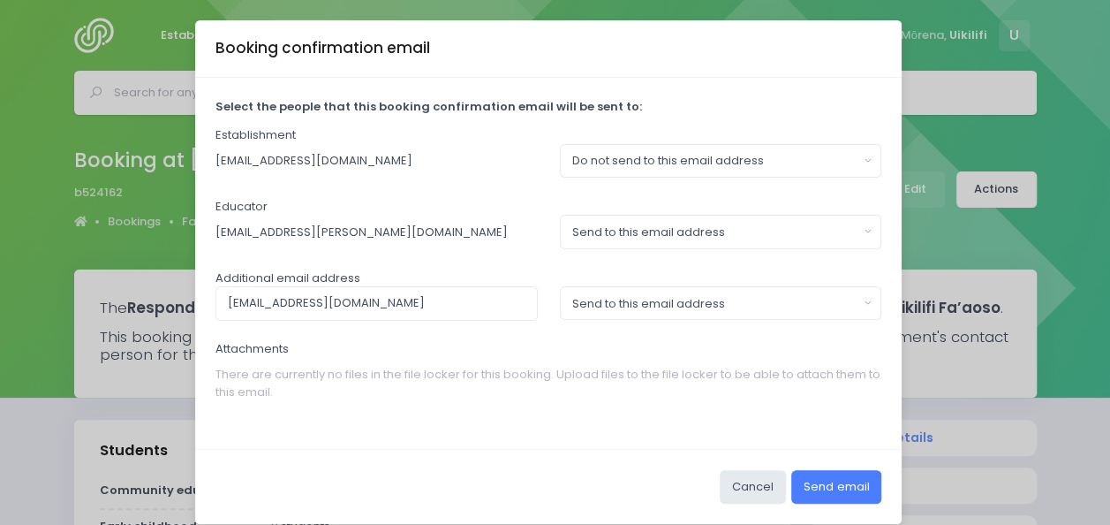
click at [836, 488] on button "Send email" at bounding box center [836, 487] width 90 height 34
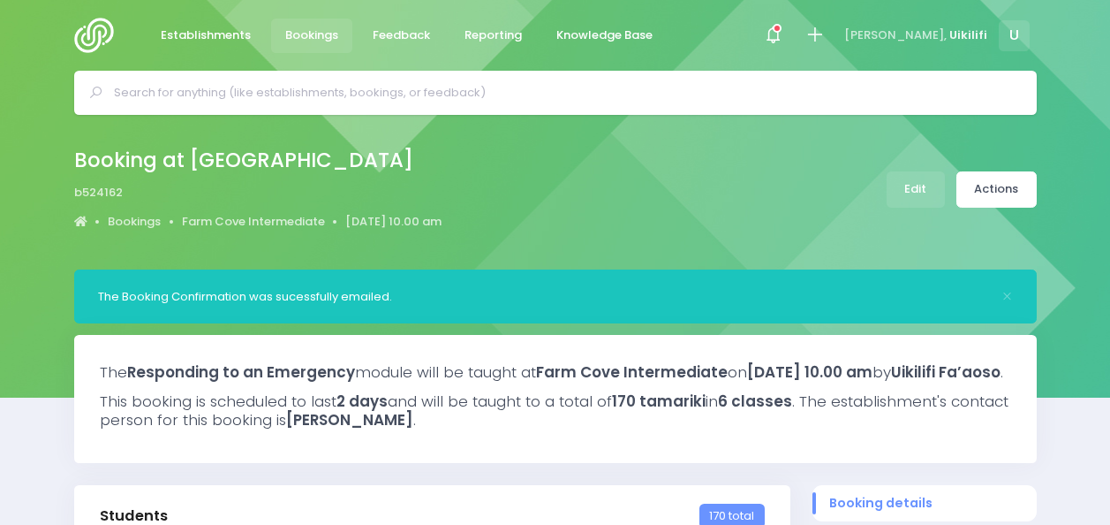
select select "5"
click at [993, 176] on link "Actions" at bounding box center [997, 189] width 80 height 36
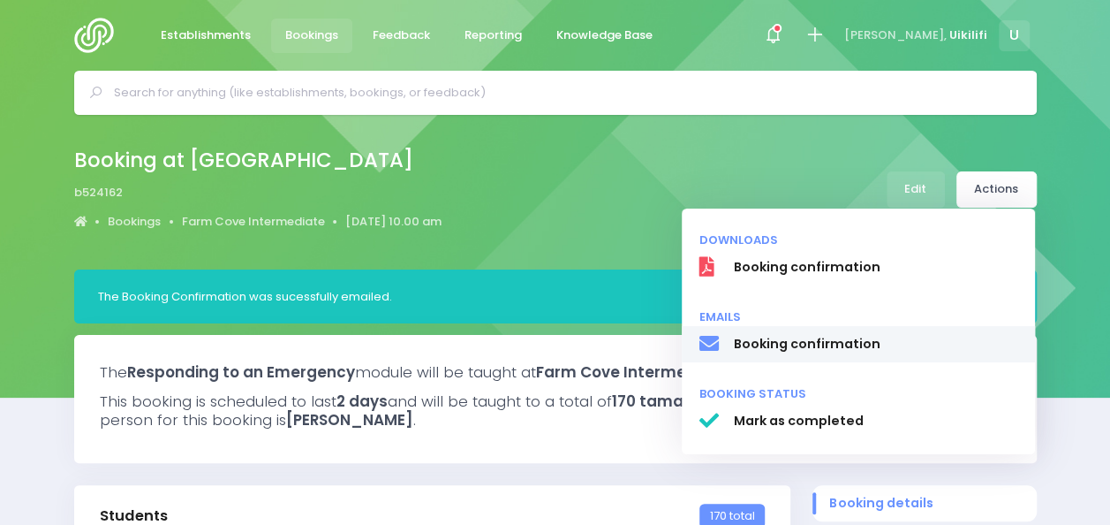
click at [847, 359] on link "Booking confirmation" at bounding box center [858, 344] width 353 height 37
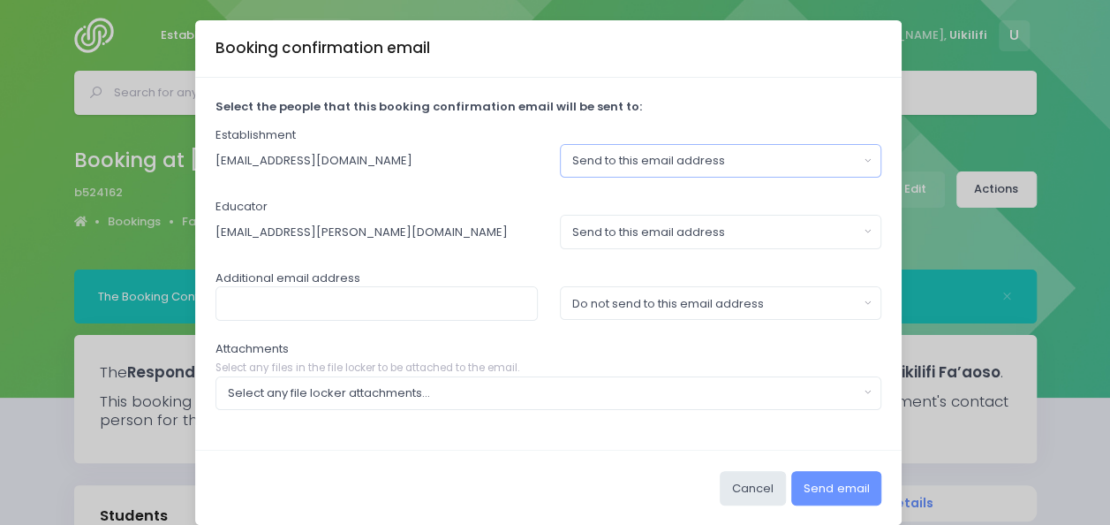
click at [671, 150] on button "Send to this email address" at bounding box center [721, 161] width 322 height 34
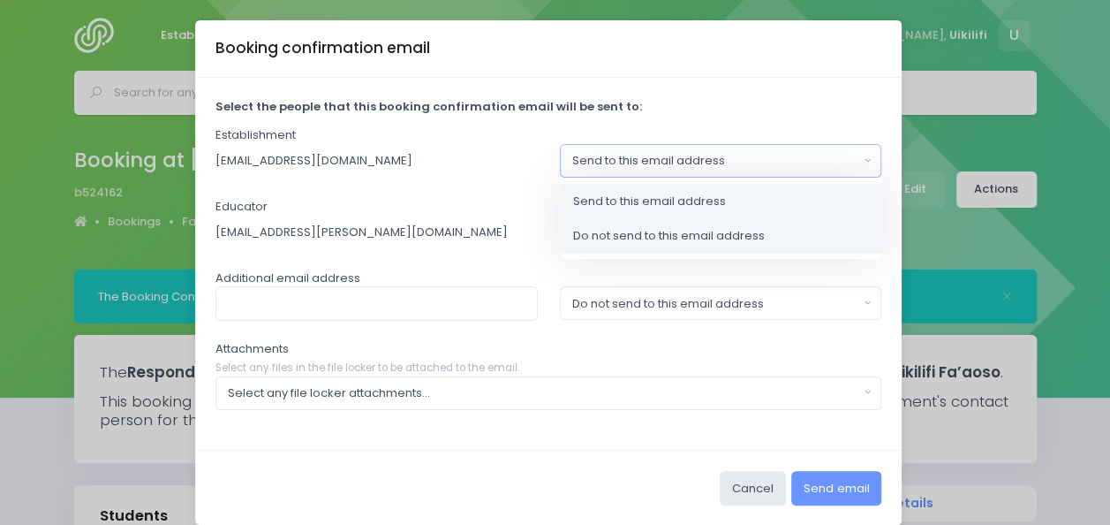
click at [655, 236] on span "Do not send to this email address" at bounding box center [669, 236] width 192 height 18
select select "no_email"
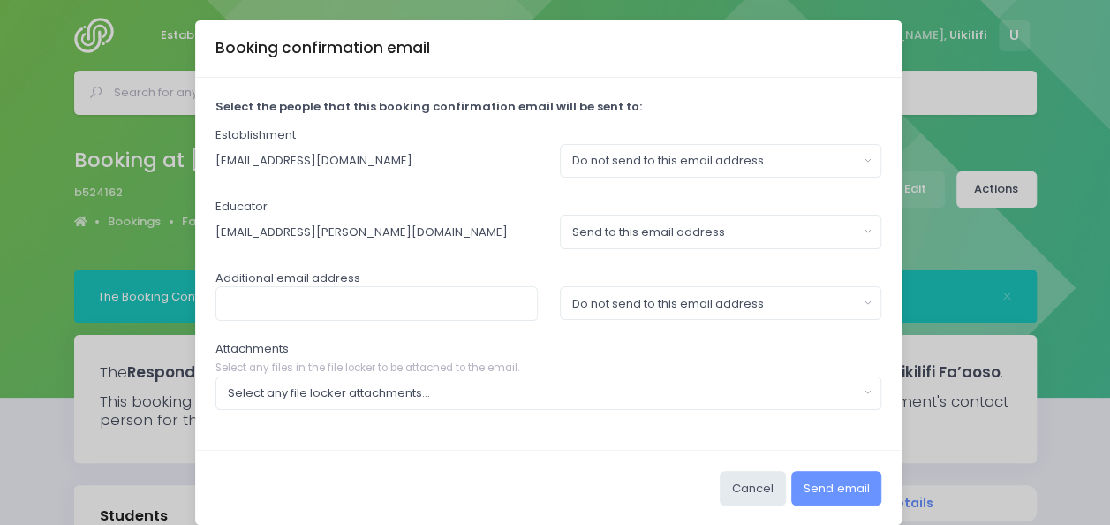
click at [454, 320] on div "Select the people that this booking confirmation email will be sent to: Establi…" at bounding box center [548, 264] width 707 height 372
click at [458, 302] on input "text" at bounding box center [377, 303] width 322 height 34
type input "karen.hoskin@stjohn.org,nz"
click at [572, 307] on div "Do not send to this email address" at bounding box center [715, 304] width 286 height 18
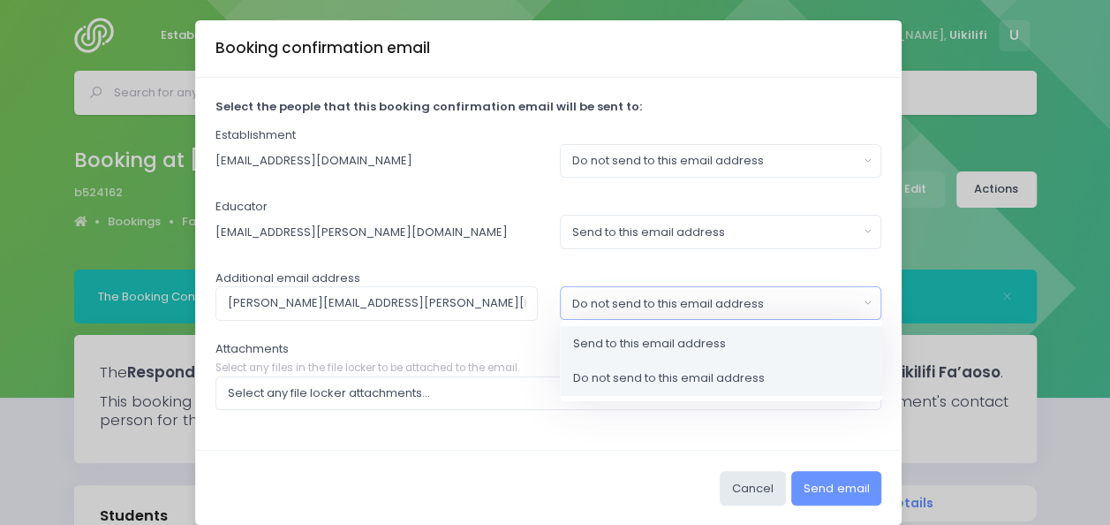
click at [592, 342] on span "Send to this email address" at bounding box center [649, 344] width 153 height 18
select select "send"
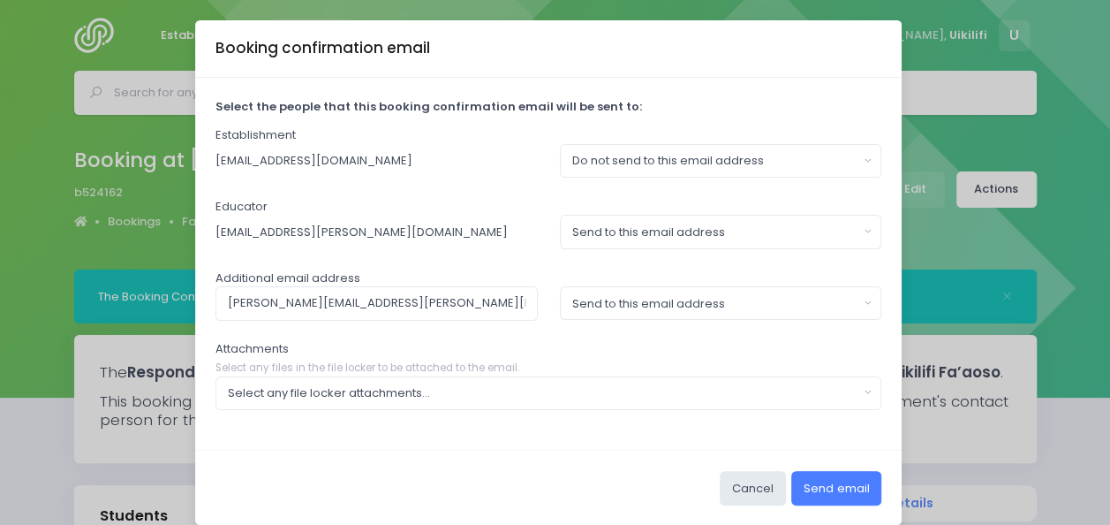
click at [859, 489] on button "Send email" at bounding box center [836, 488] width 90 height 34
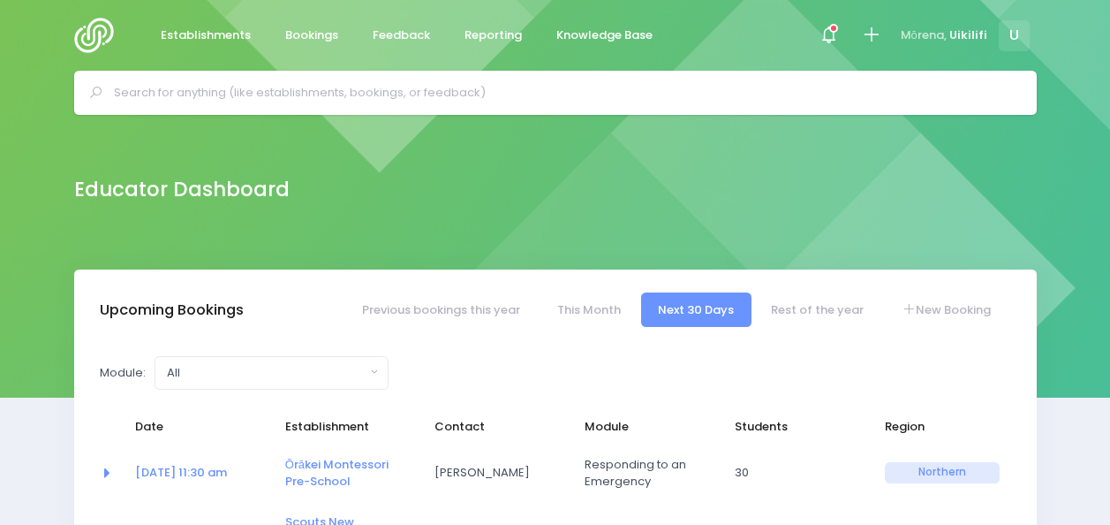
select select "5"
click at [465, 85] on input "text" at bounding box center [563, 92] width 898 height 26
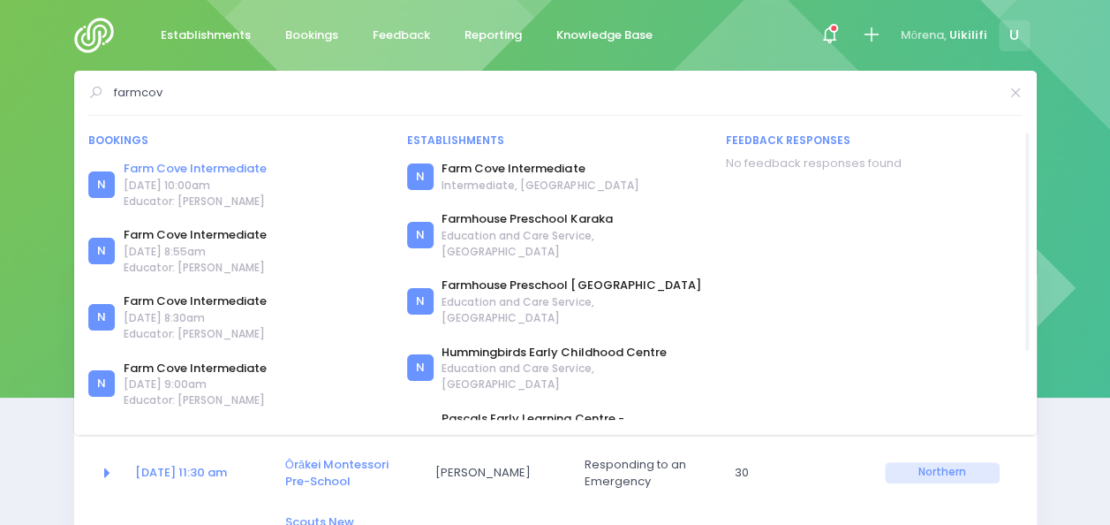
type input "farmcov"
click at [253, 165] on link "Farm Cove Intermediate" at bounding box center [195, 169] width 143 height 18
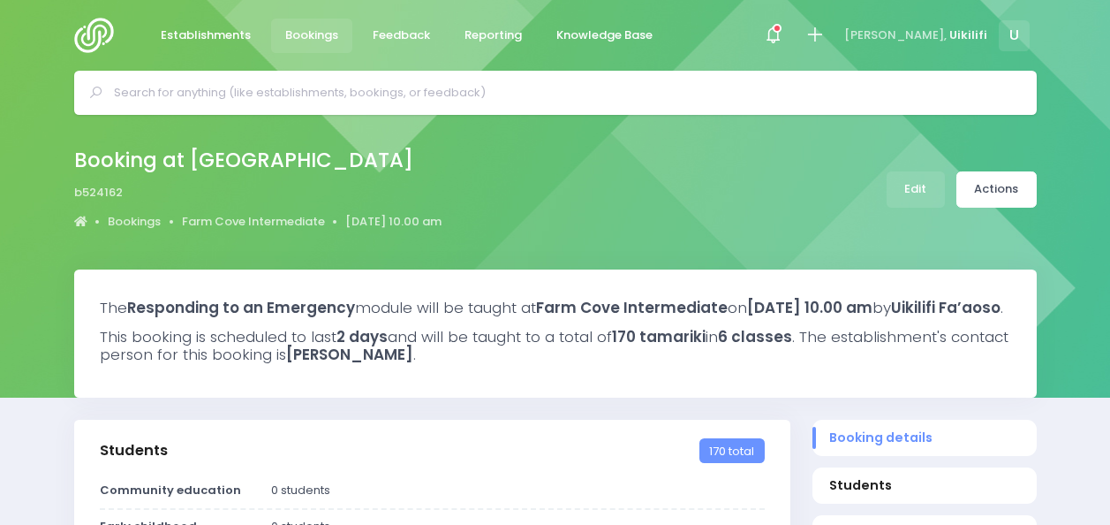
select select "5"
click at [299, 215] on link "Farm Cove Intermediate" at bounding box center [253, 222] width 143 height 18
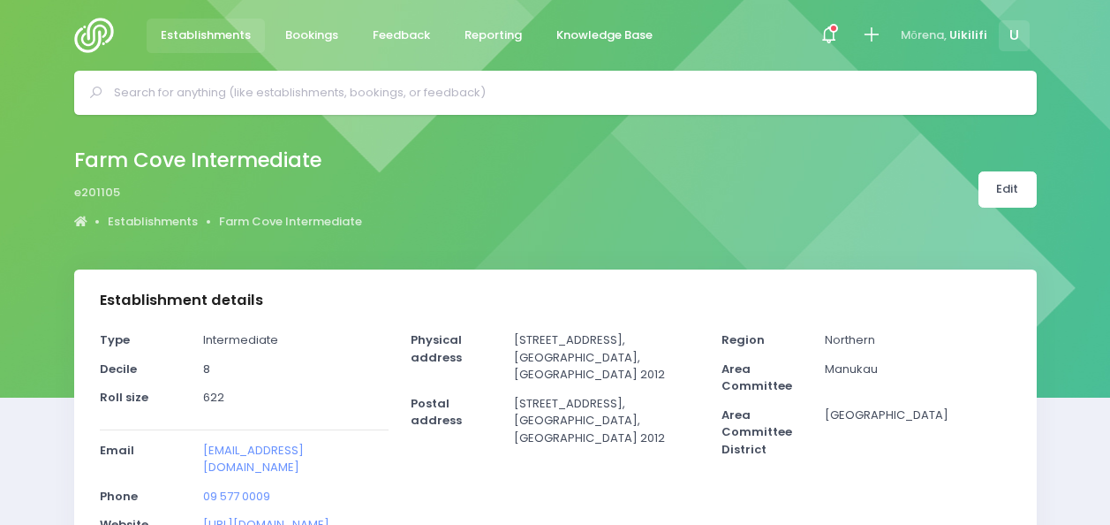
select select "5"
drag, startPoint x: 1014, startPoint y: 192, endPoint x: 813, endPoint y: 253, distance: 209.5
click at [813, 253] on div "Farm Cove Intermediate e201105 Establishments [GEOGRAPHIC_DATA] Edit" at bounding box center [555, 192] width 1110 height 155
click at [1003, 206] on link "Edit" at bounding box center [1008, 189] width 58 height 36
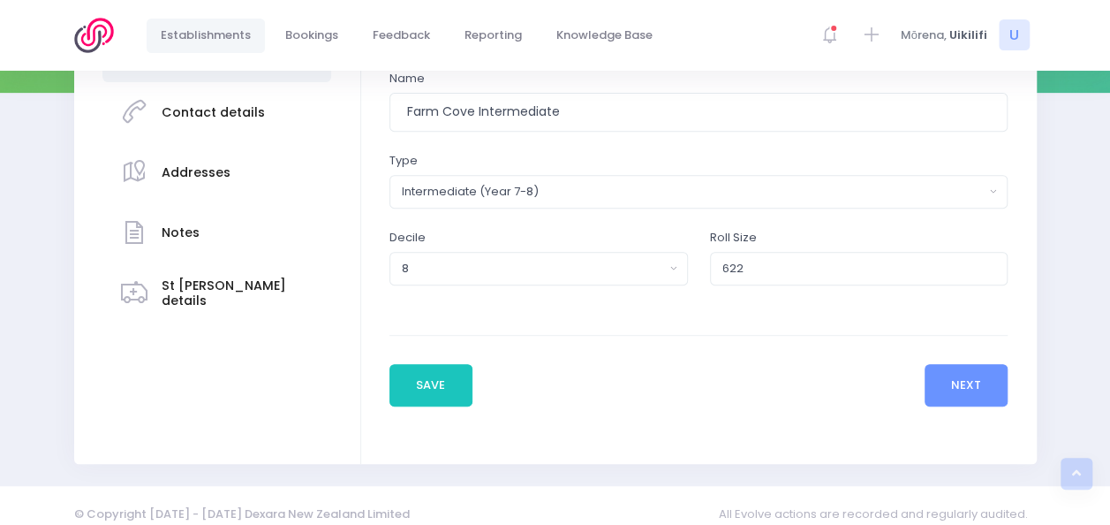
scroll to position [306, 0]
click at [973, 369] on button "Next" at bounding box center [967, 384] width 84 height 42
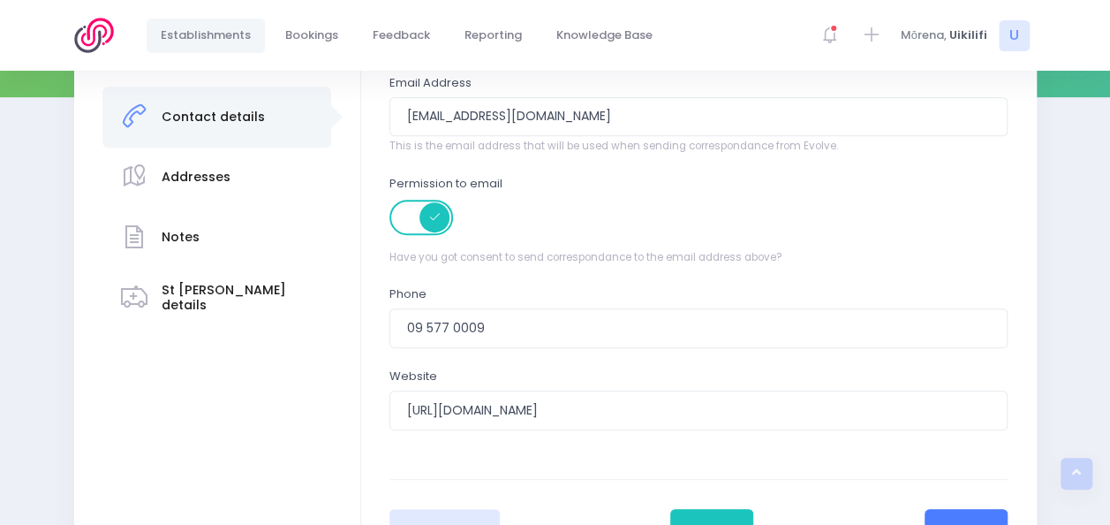
scroll to position [302, 0]
drag, startPoint x: 444, startPoint y: 114, endPoint x: 356, endPoint y: 120, distance: 88.5
click at [356, 120] on div "Basic details Contact details" at bounding box center [555, 286] width 963 height 639
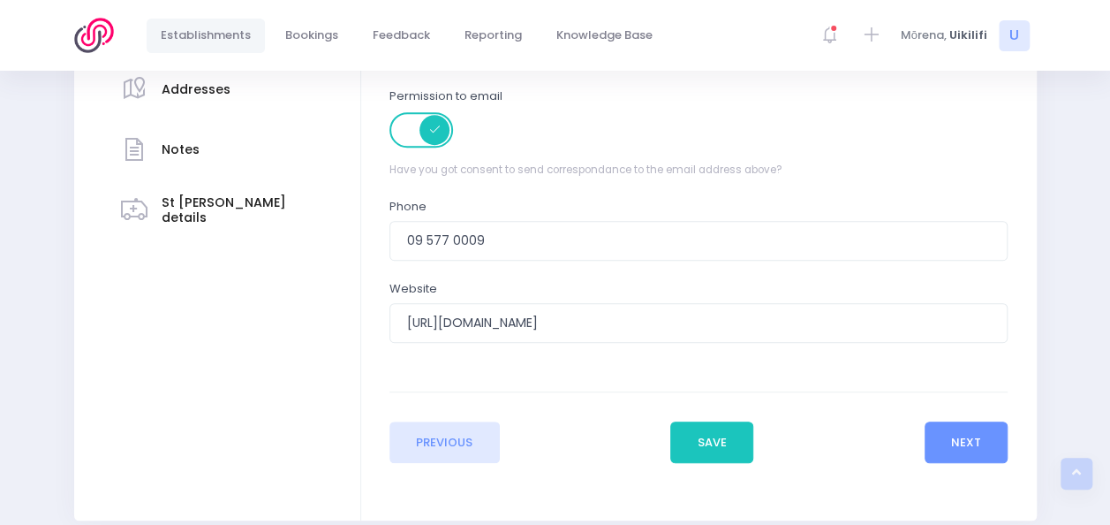
scroll to position [389, 0]
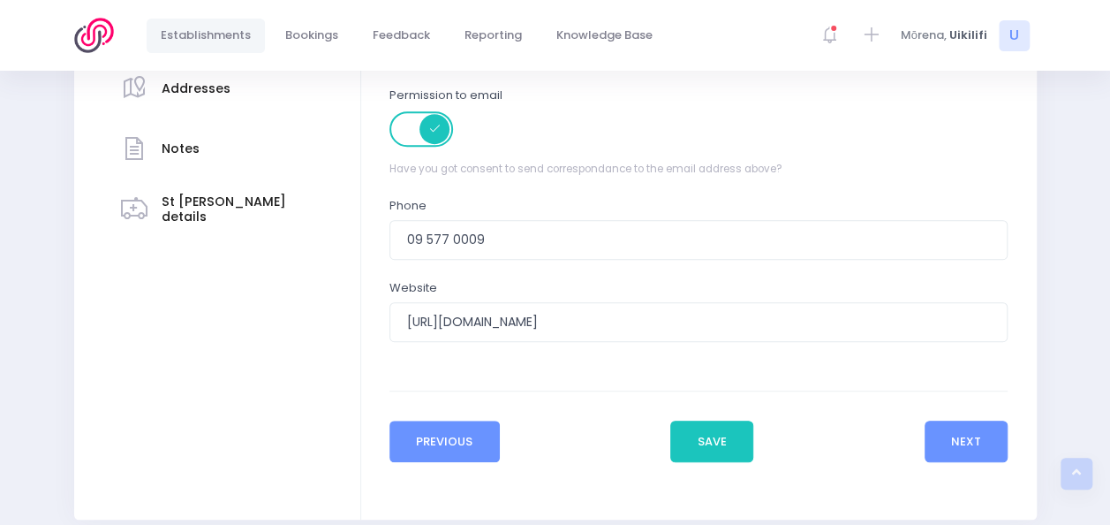
type input "job@farmcove.school.nz"
click at [468, 437] on button "Previous" at bounding box center [445, 441] width 110 height 42
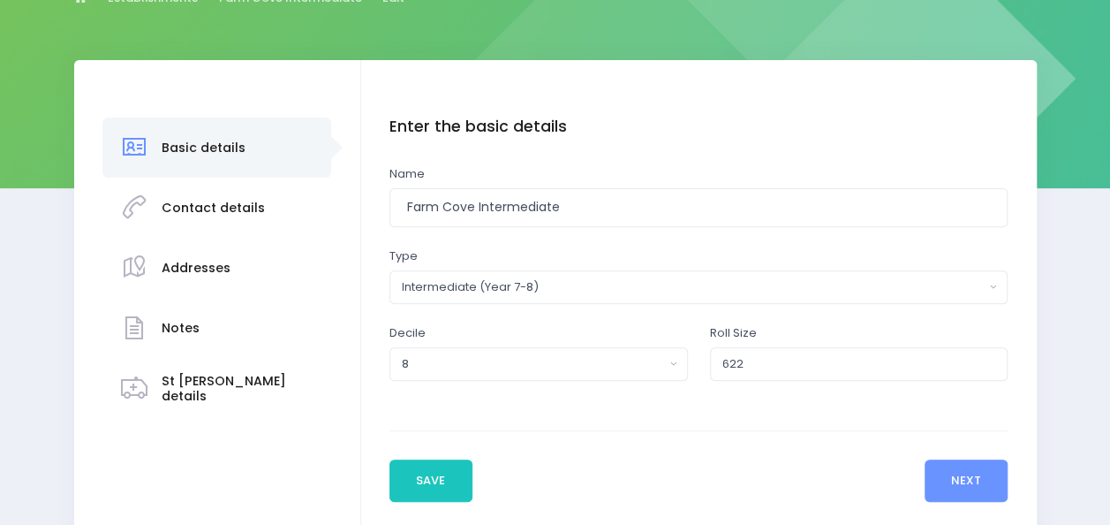
scroll to position [210, 0]
click at [788, 371] on input "622" at bounding box center [859, 363] width 299 height 34
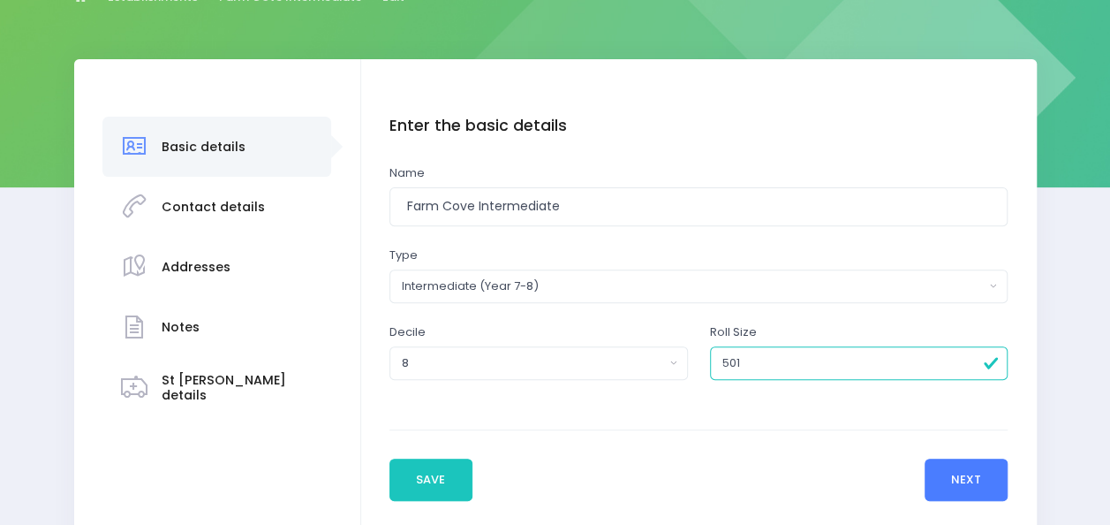
type input "501"
click at [964, 484] on button "Next" at bounding box center [967, 479] width 84 height 42
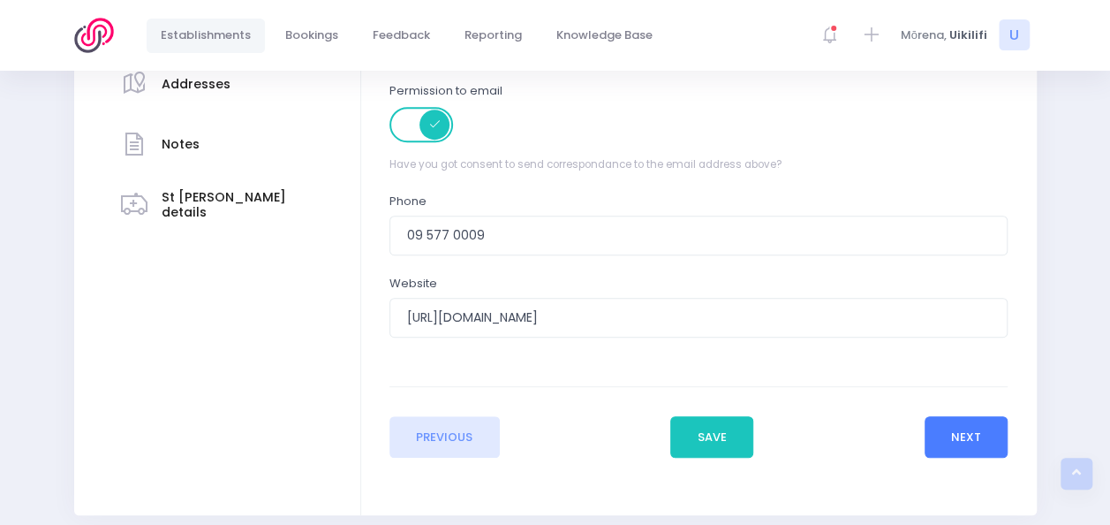
scroll to position [399, 0]
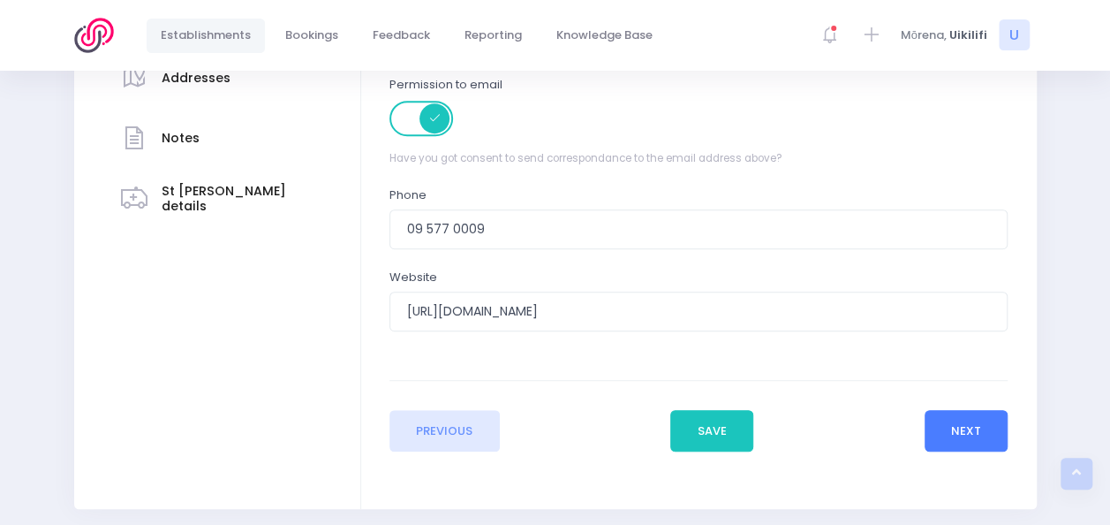
click at [955, 442] on button "Next" at bounding box center [967, 431] width 84 height 42
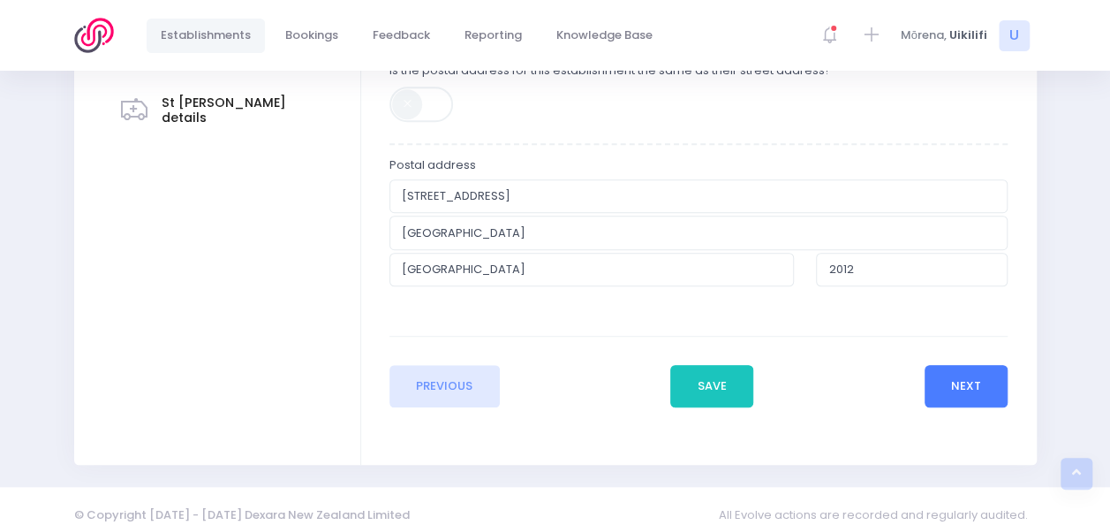
scroll to position [488, 0]
click at [726, 387] on button "Save" at bounding box center [711, 386] width 83 height 42
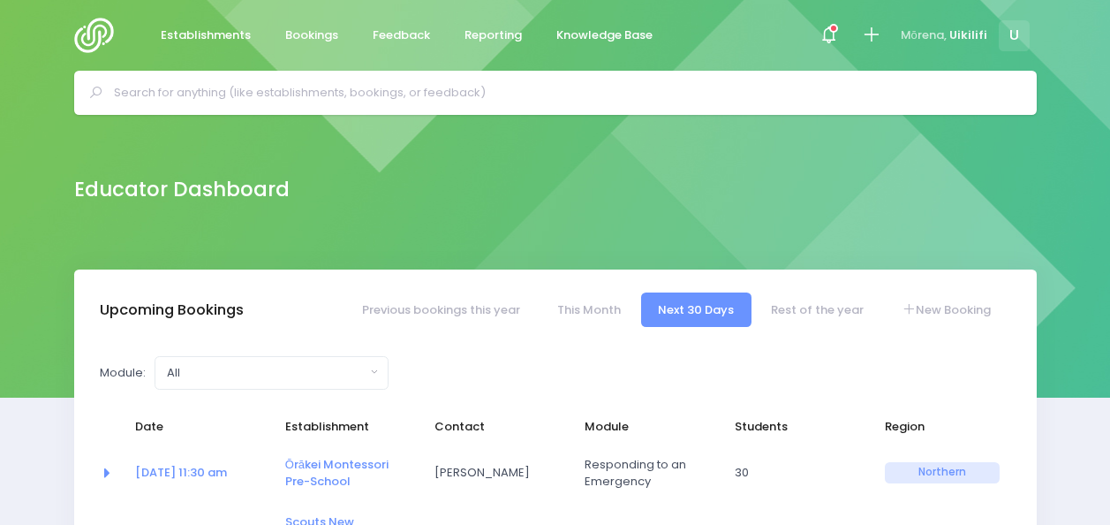
select select "5"
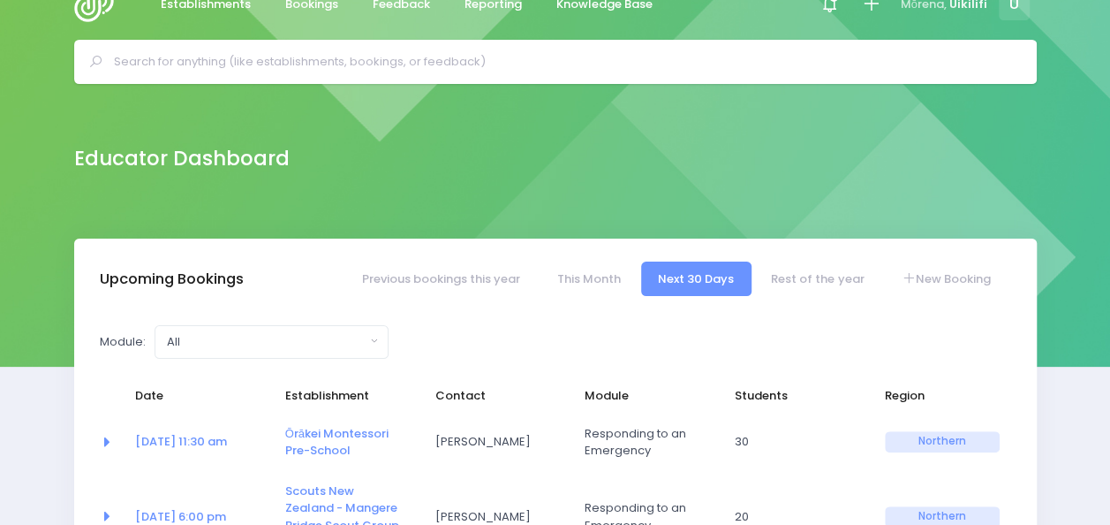
scroll to position [29, 0]
